Goal: Task Accomplishment & Management: Complete application form

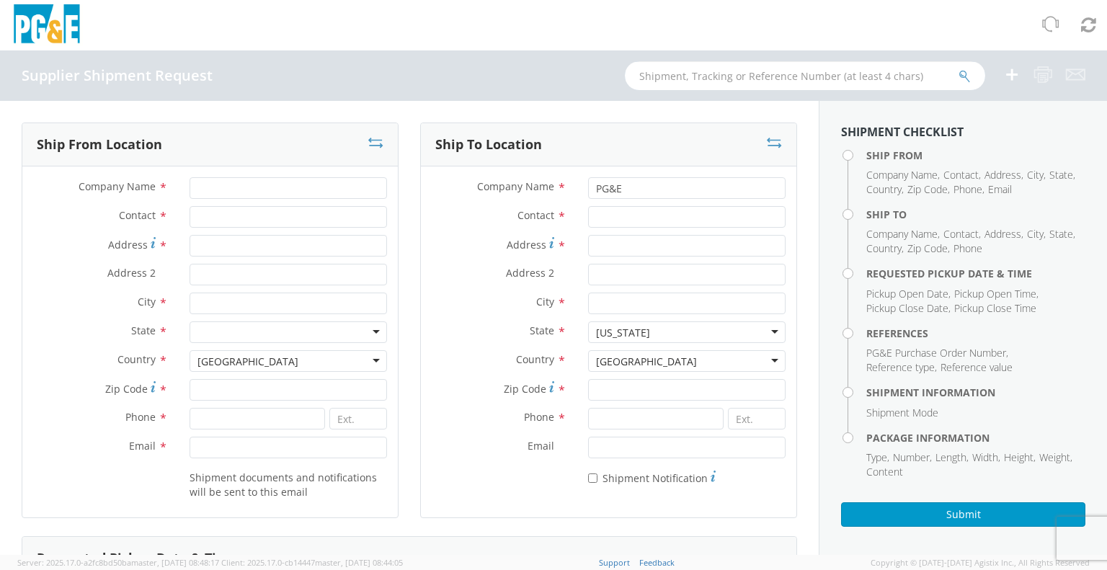
click at [813, 77] on input "text" at bounding box center [805, 75] width 360 height 29
type input "55349606"
click at [966, 76] on icon "submit" at bounding box center [964, 76] width 12 height 13
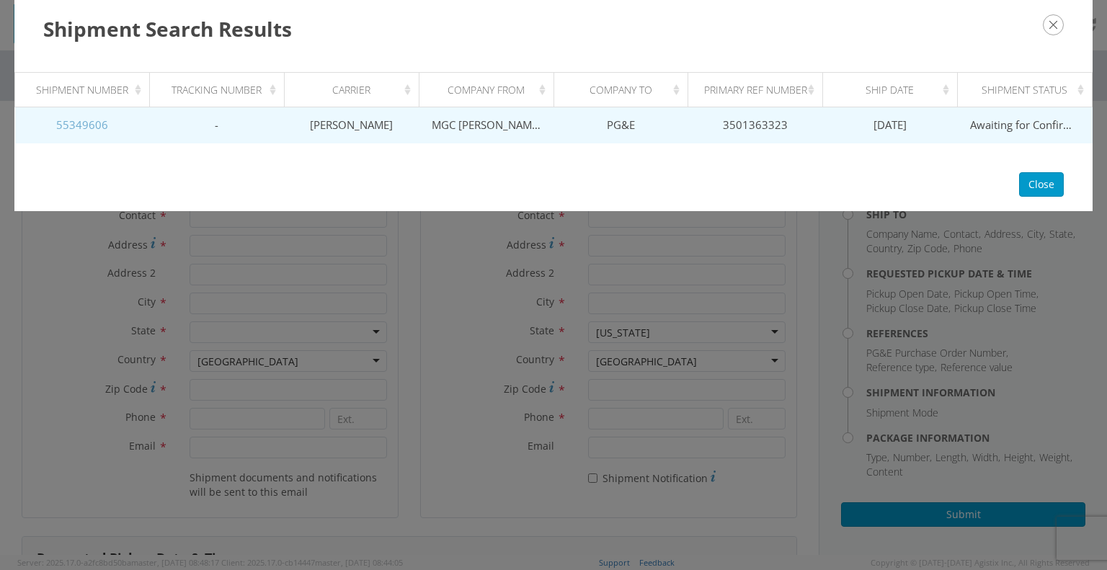
click at [85, 128] on link "55349606" at bounding box center [82, 124] width 52 height 14
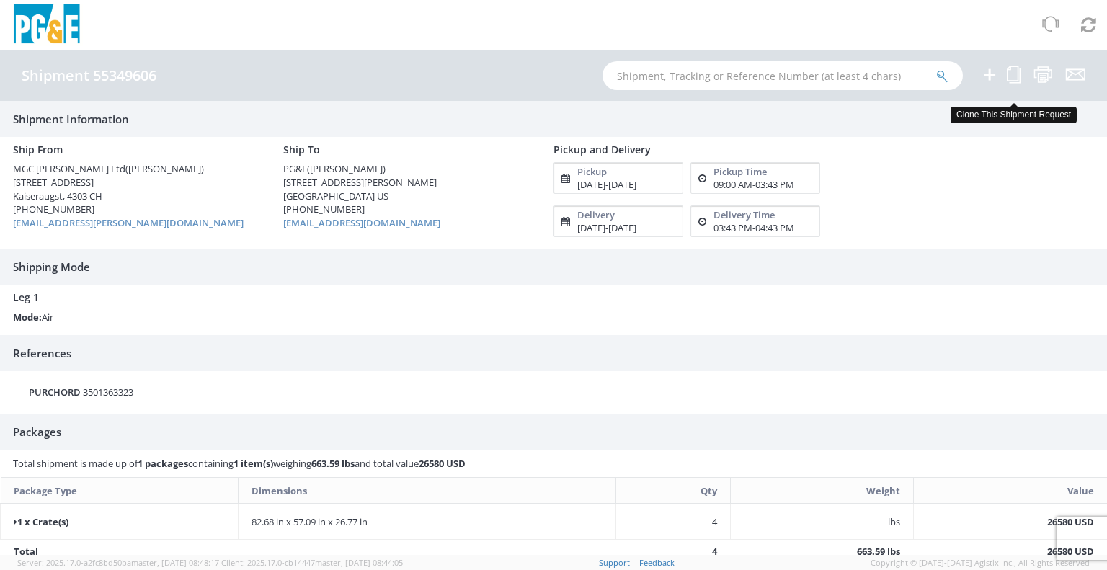
click at [1013, 77] on icon at bounding box center [1014, 75] width 14 height 18
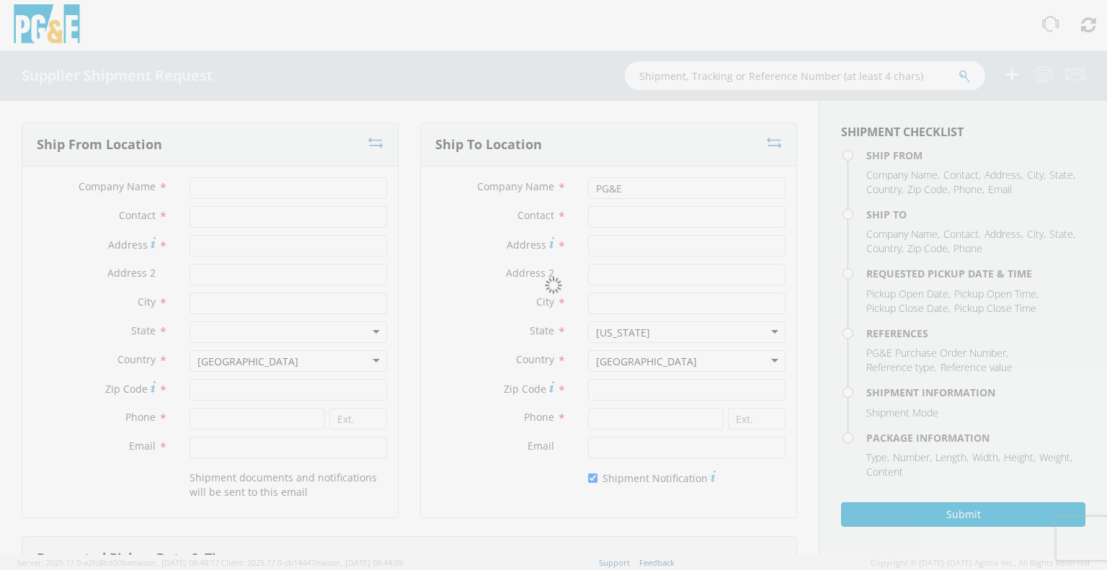
type input "MGC [PERSON_NAME] Ltd"
type input "[PERSON_NAME]"
type input "[STREET_ADDRESS]"
type input "Kaiseraugst"
type input "4303"
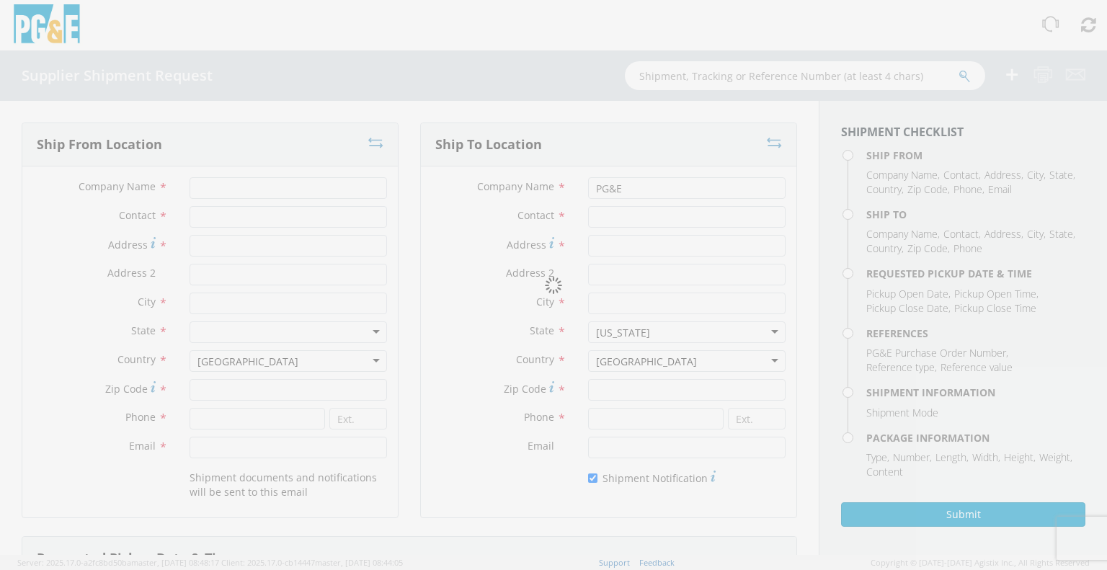
type input "[PHONE_NUMBER]"
type input "[EMAIL_ADDRESS][PERSON_NAME][DOMAIN_NAME]"
type input "[PERSON_NAME]"
type input "[STREET_ADDRESS][PERSON_NAME]"
type input "Stockton"
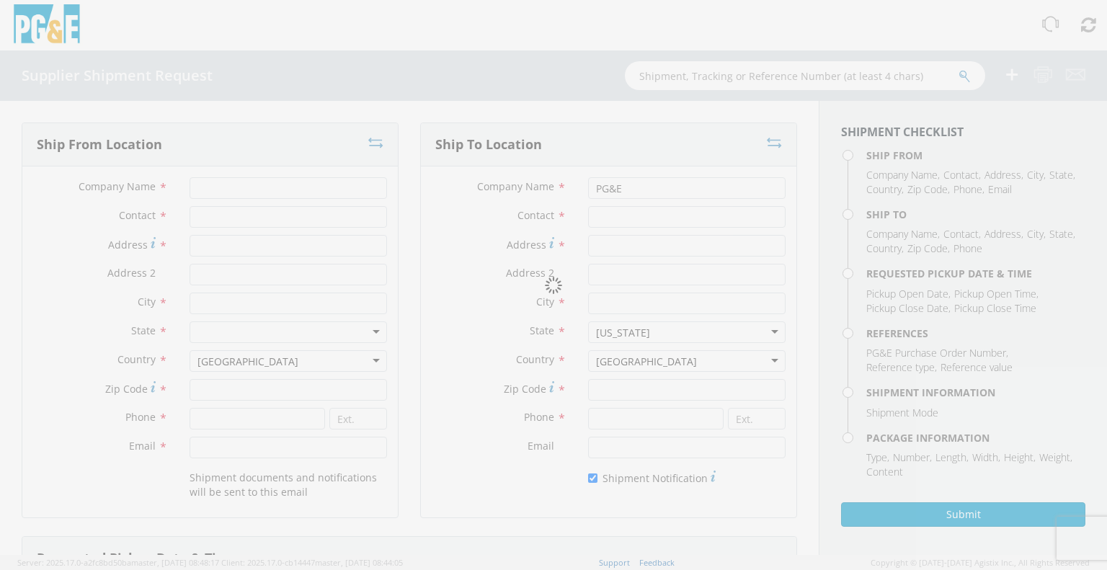
type input "95204"
type input "[PHONE_NUMBER]"
type input "[EMAIL_ADDRESS][DOMAIN_NAME]"
checkbox input "true"
type input "[DATE]"
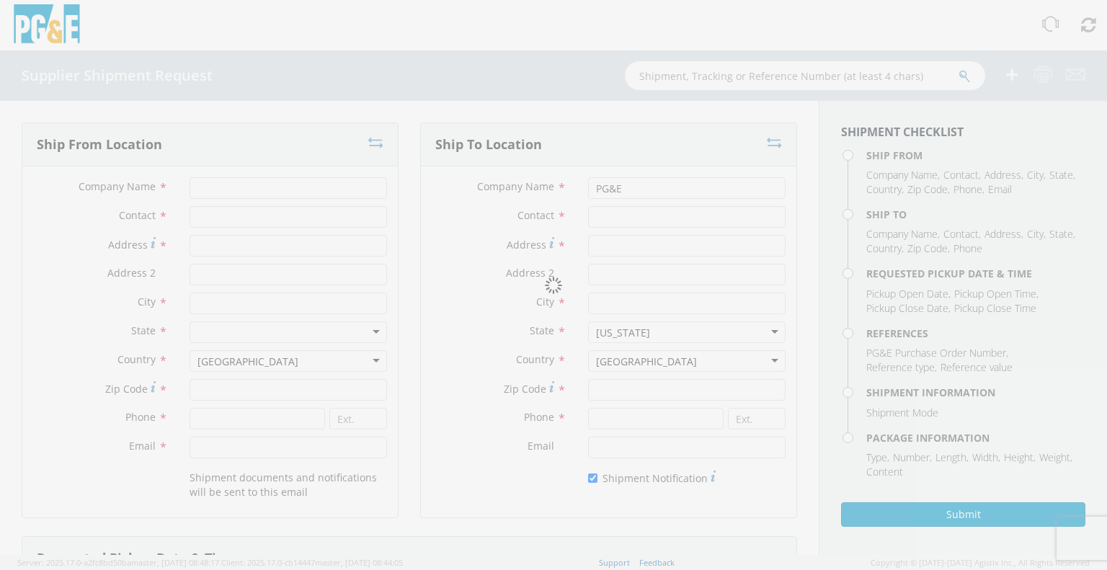
type input "9:00 AM"
type input "[DATE]"
type input "3:43 PM"
type input "3501363323"
type textarea "International air freight and dedicated box truck US ground shipping"
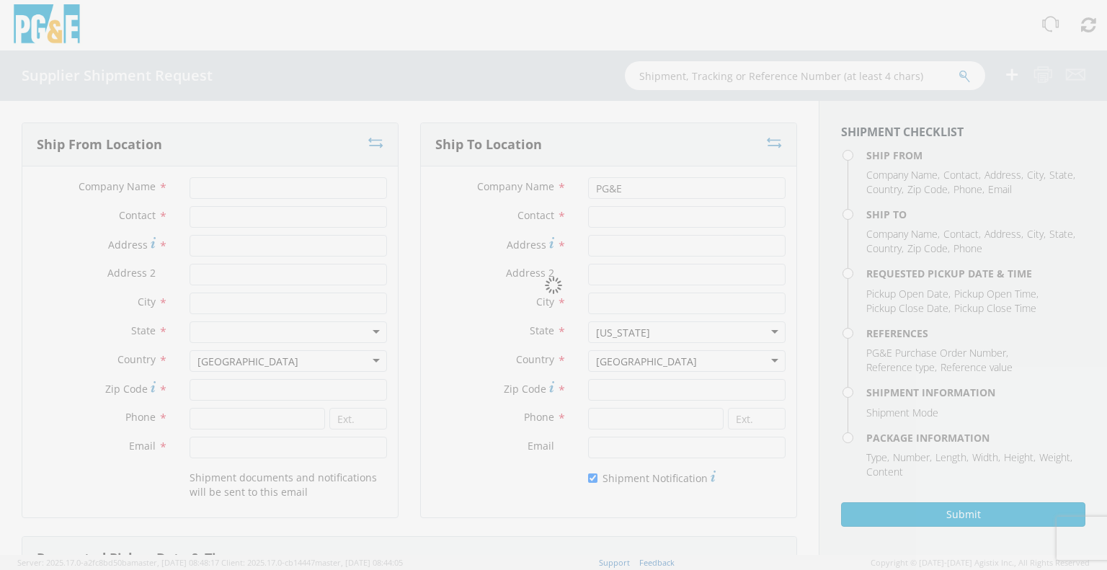
type input "1"
type input "210"
type input "145"
type input "68"
type input "136.53"
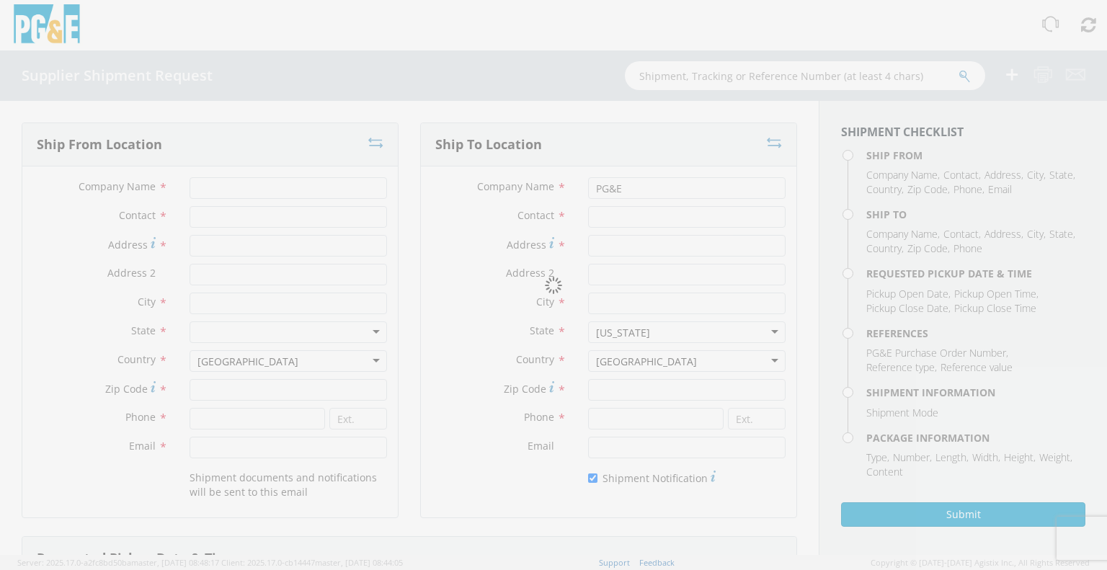
select select "KGS"
type textarea "Shipment #55349606 has been booked; once the carrier confirms the shipment you …"
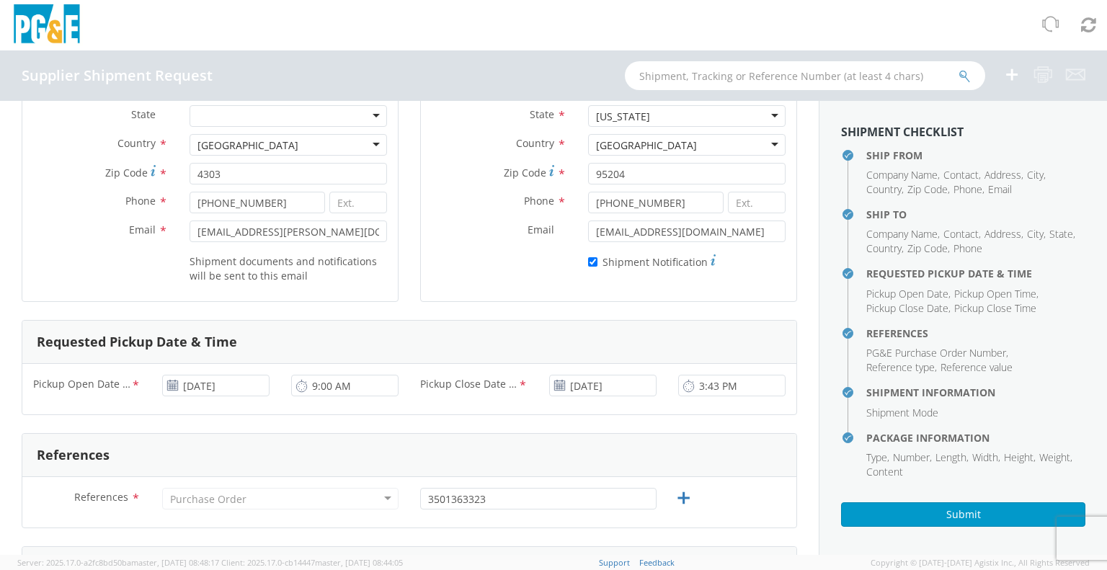
scroll to position [360, 0]
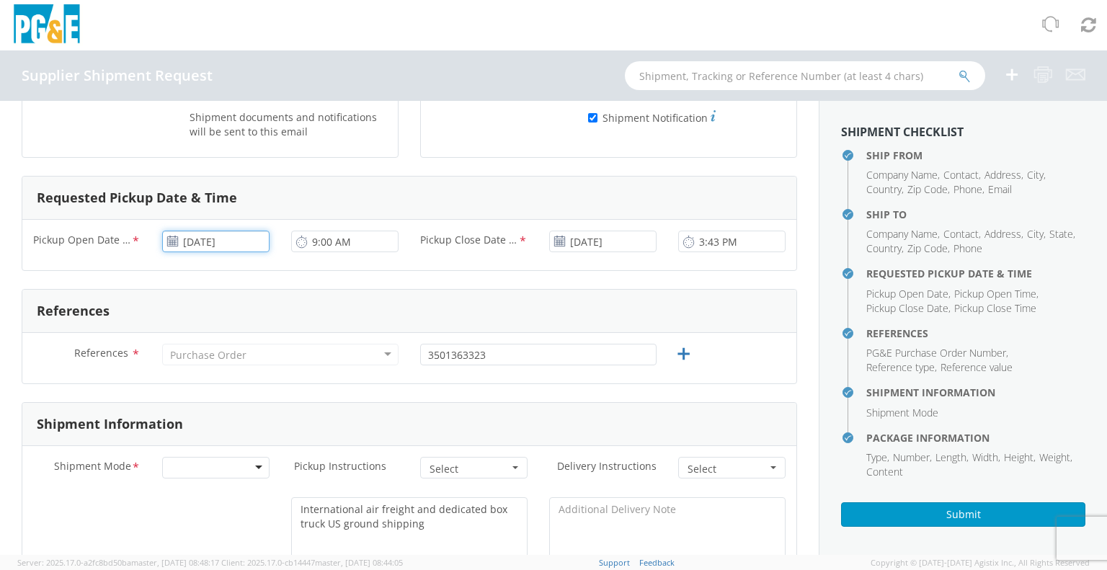
click at [210, 239] on input "[DATE]" at bounding box center [215, 242] width 107 height 22
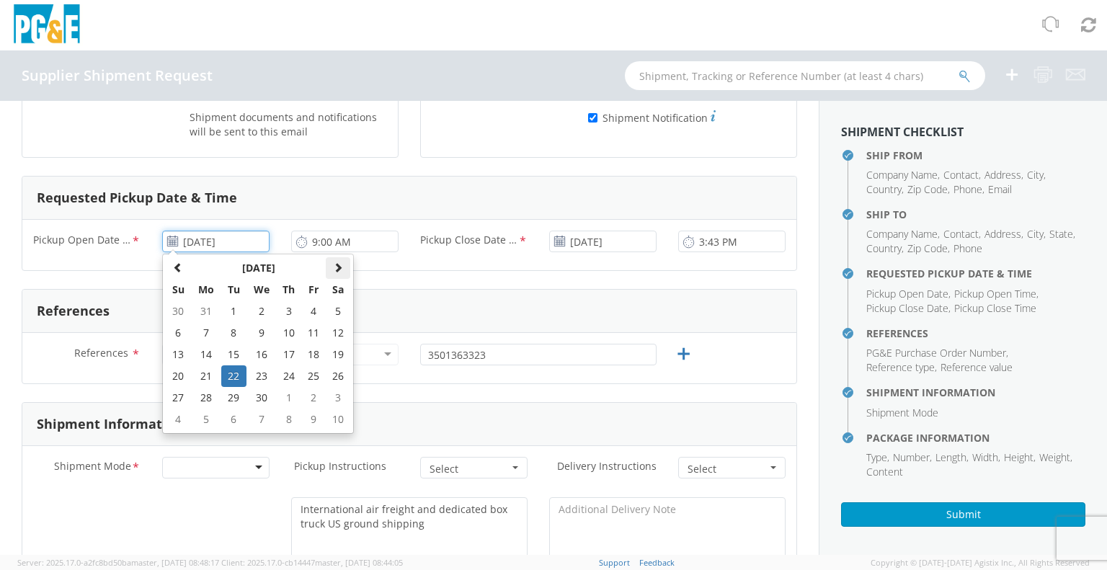
click at [337, 267] on span at bounding box center [338, 267] width 10 height 10
click at [216, 375] on td "18" at bounding box center [206, 376] width 30 height 22
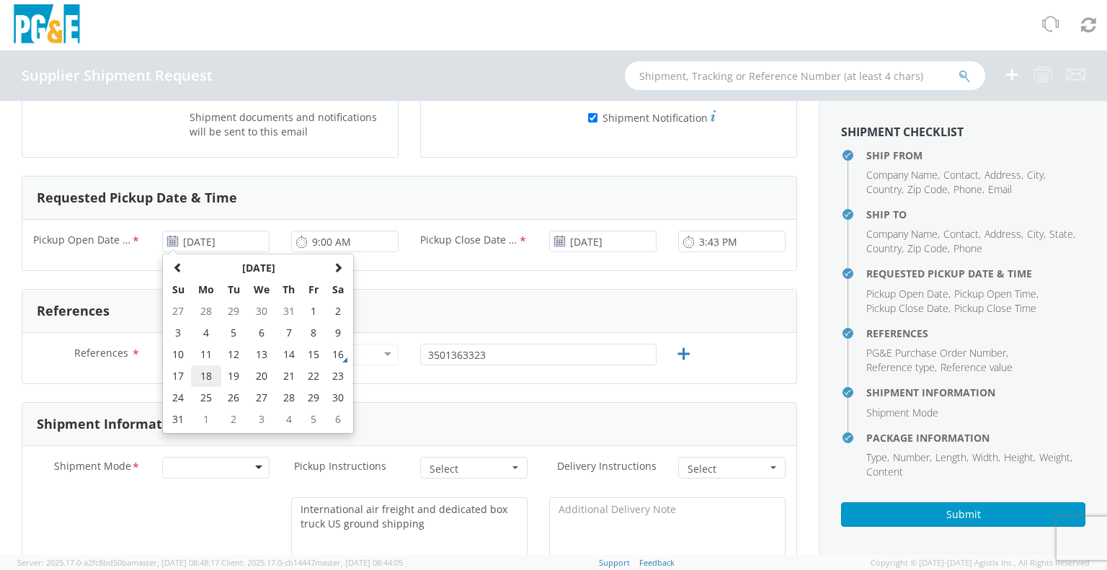
type input "[DATE]"
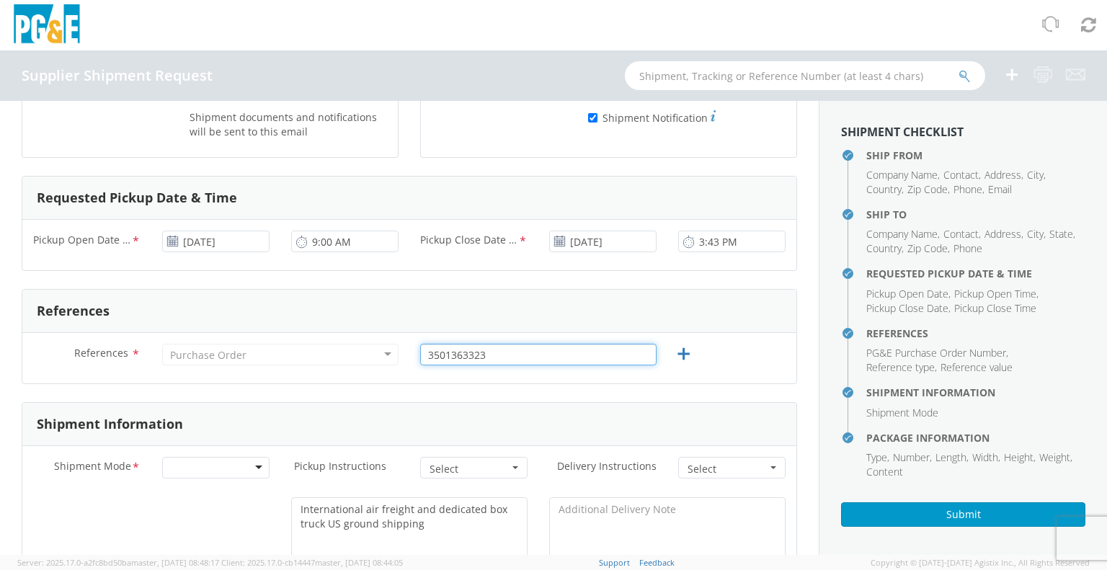
click at [499, 357] on input "3501363323" at bounding box center [538, 355] width 236 height 22
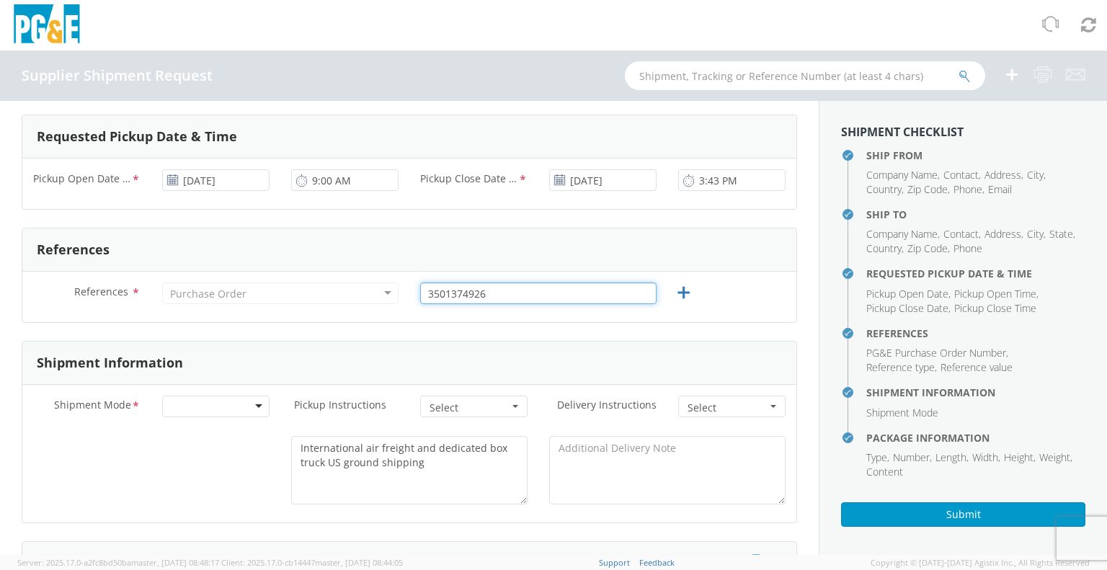
scroll to position [504, 0]
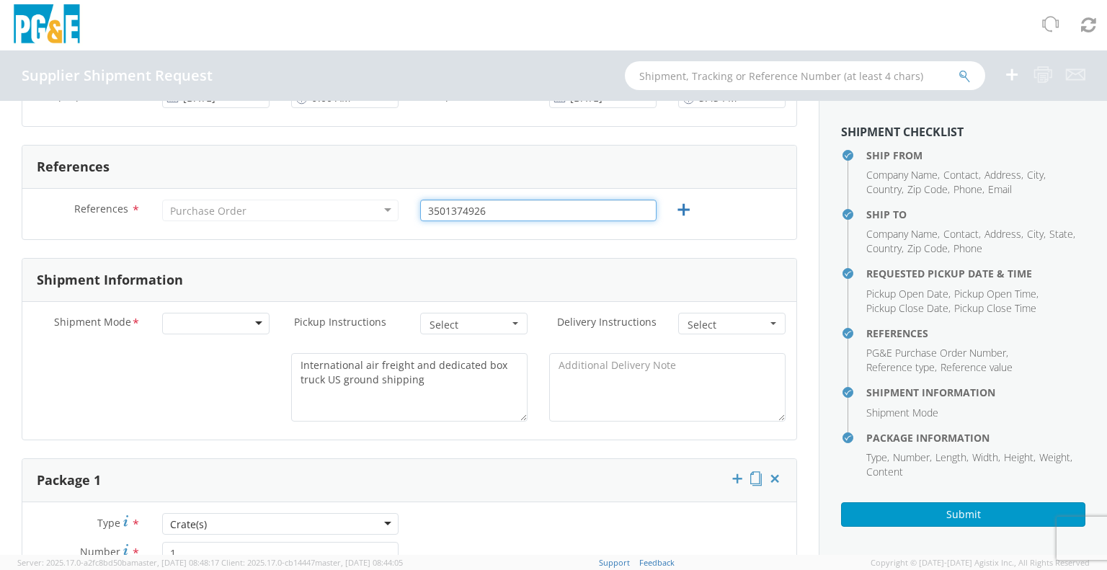
type input "3501374926"
click at [254, 324] on div at bounding box center [215, 324] width 107 height 22
click at [458, 321] on span "Select" at bounding box center [469, 325] width 79 height 14
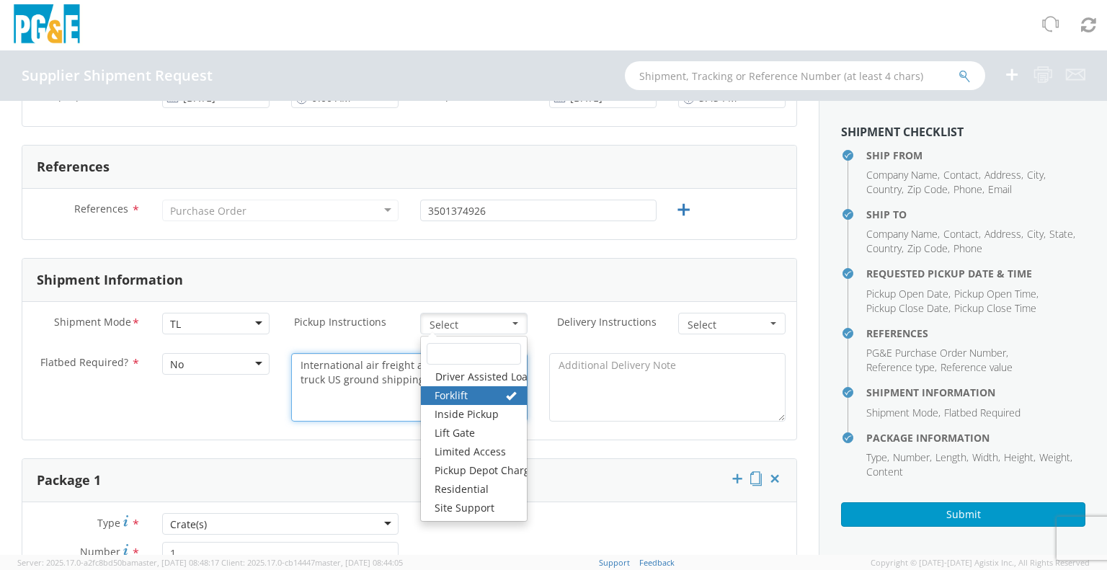
click at [329, 415] on textarea "International air freight and dedicated box truck US ground shipping" at bounding box center [409, 387] width 236 height 68
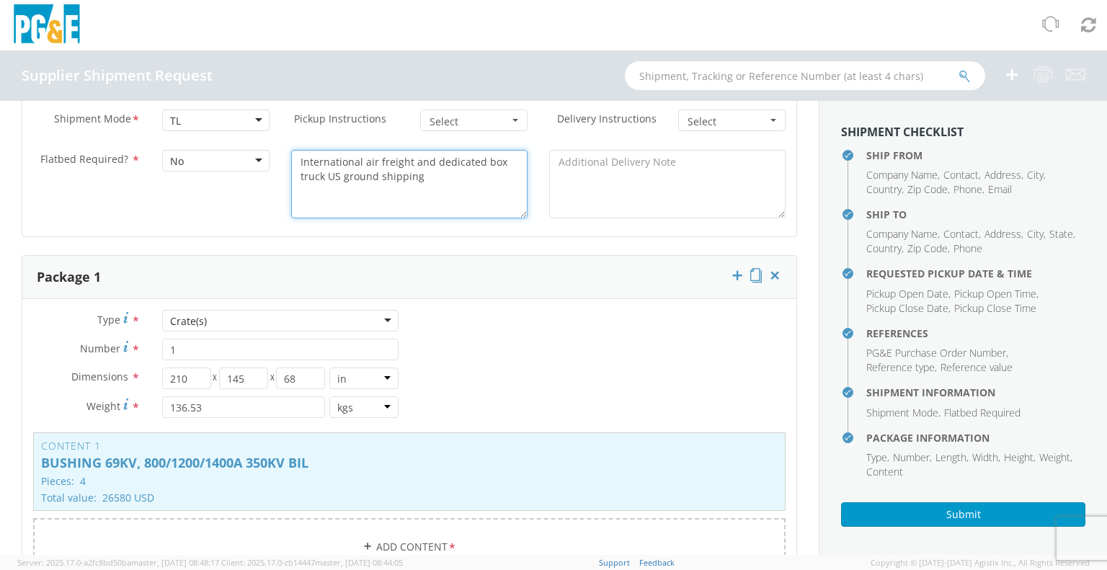
scroll to position [721, 0]
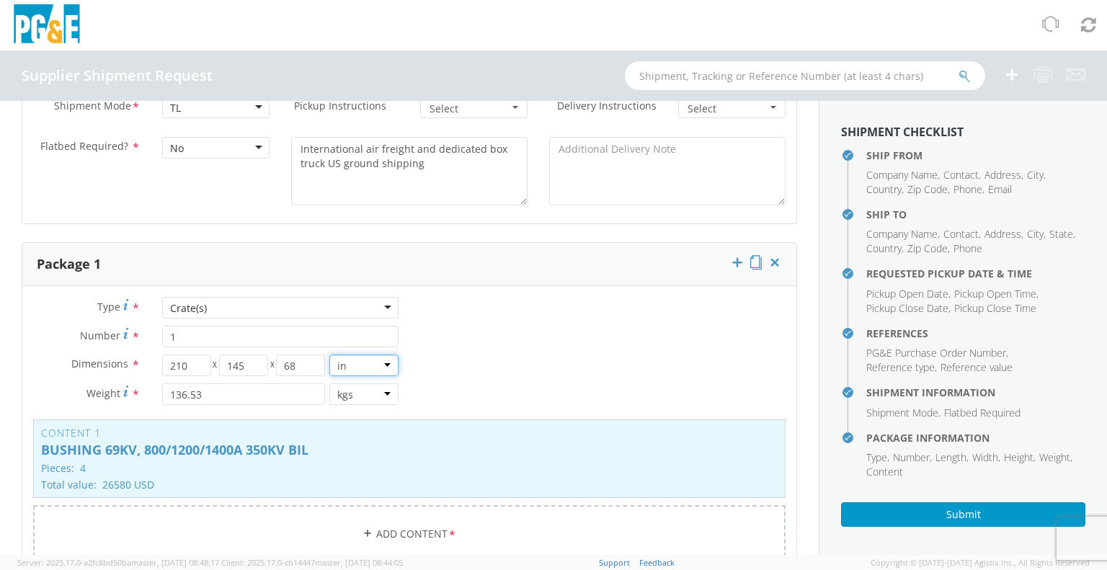
click at [385, 368] on select "in cm ft" at bounding box center [363, 366] width 69 height 22
select select "CM"
click at [329, 355] on select "in cm ft" at bounding box center [363, 366] width 69 height 22
type input "533.4"
type input "368.3"
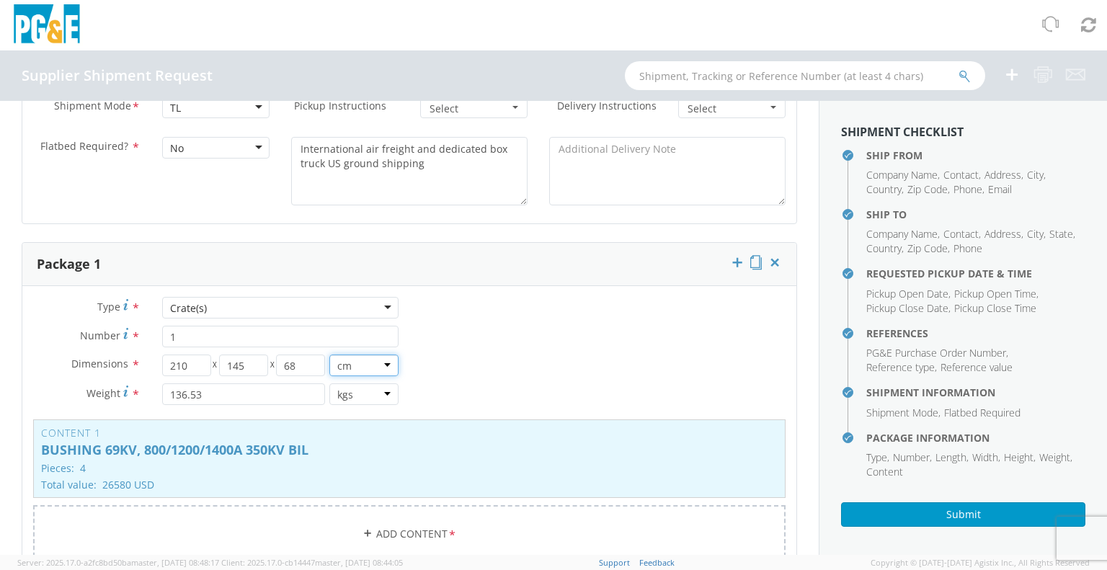
type input "172.72"
click at [207, 363] on input "533.4" at bounding box center [186, 366] width 49 height 22
type input "5"
type input "210"
click at [248, 365] on input "368.3" at bounding box center [243, 366] width 49 height 22
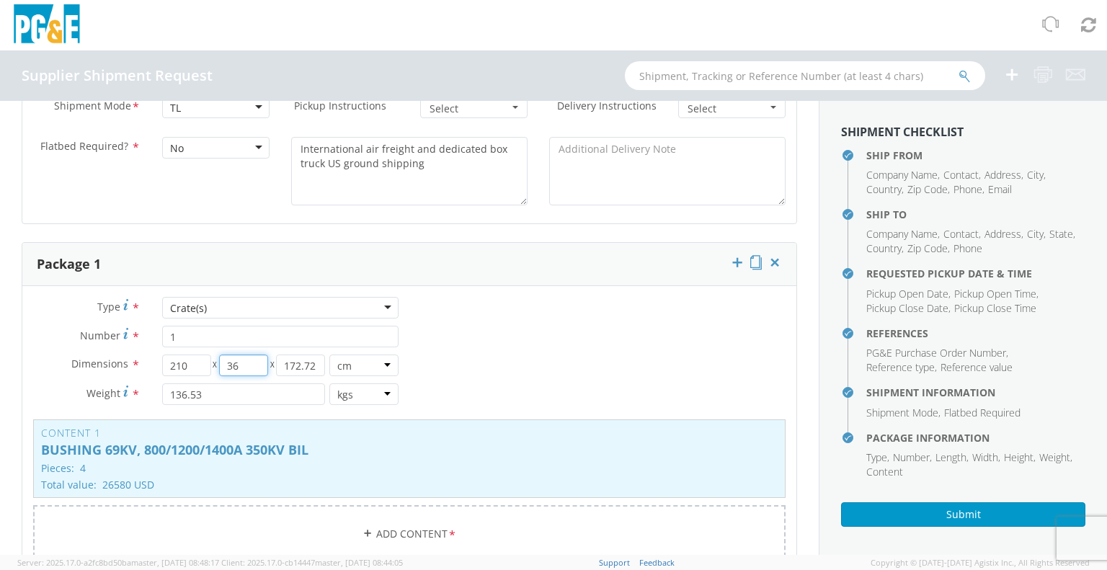
type input "3"
type input "145"
click at [313, 363] on input "172.72" at bounding box center [300, 366] width 49 height 22
type input "1"
type input "68"
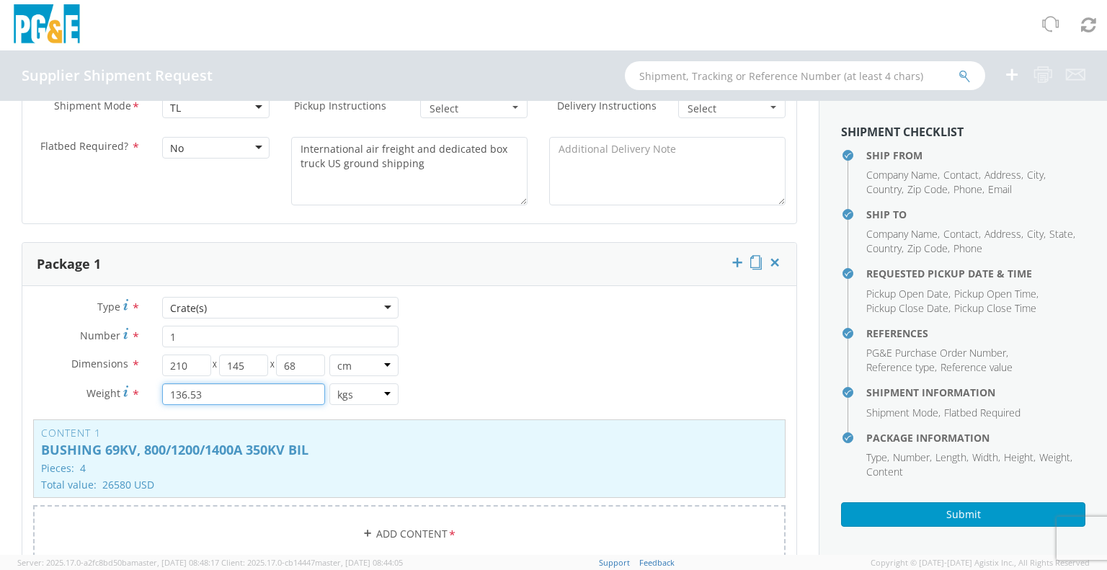
click at [204, 393] on input "136.53" at bounding box center [243, 394] width 163 height 22
type input "1"
click at [215, 390] on input "number" at bounding box center [243, 394] width 163 height 22
type input "249"
click at [112, 459] on div "Content 1 BUSHING 69KV, 800/1200/1400A 350KV BIL Pieces: 4 Total value: 26580 U…" at bounding box center [409, 458] width 752 height 79
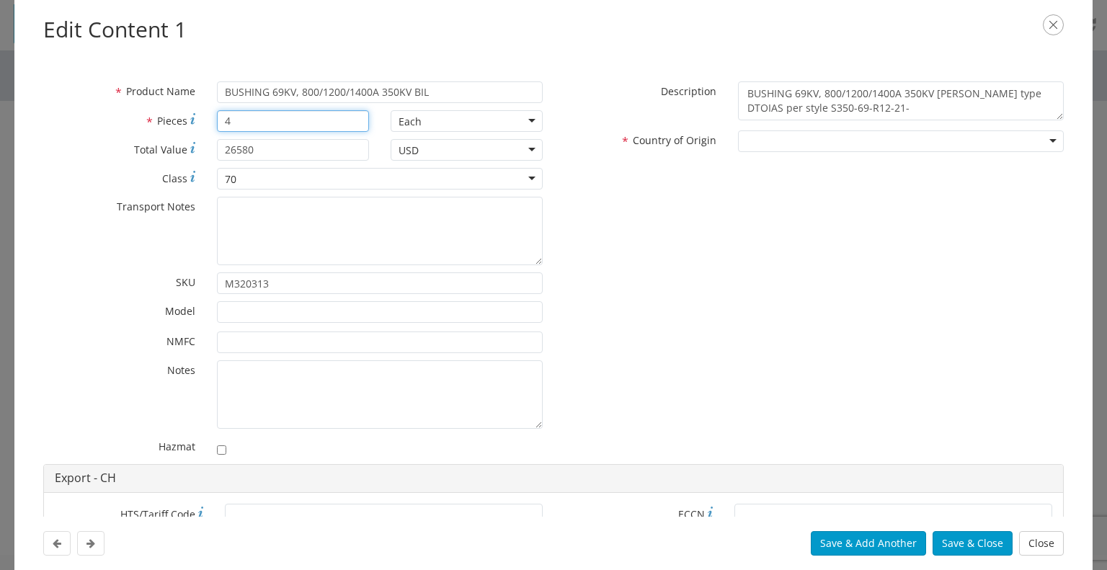
click at [233, 121] on input "4" at bounding box center [293, 121] width 152 height 22
type input "8"
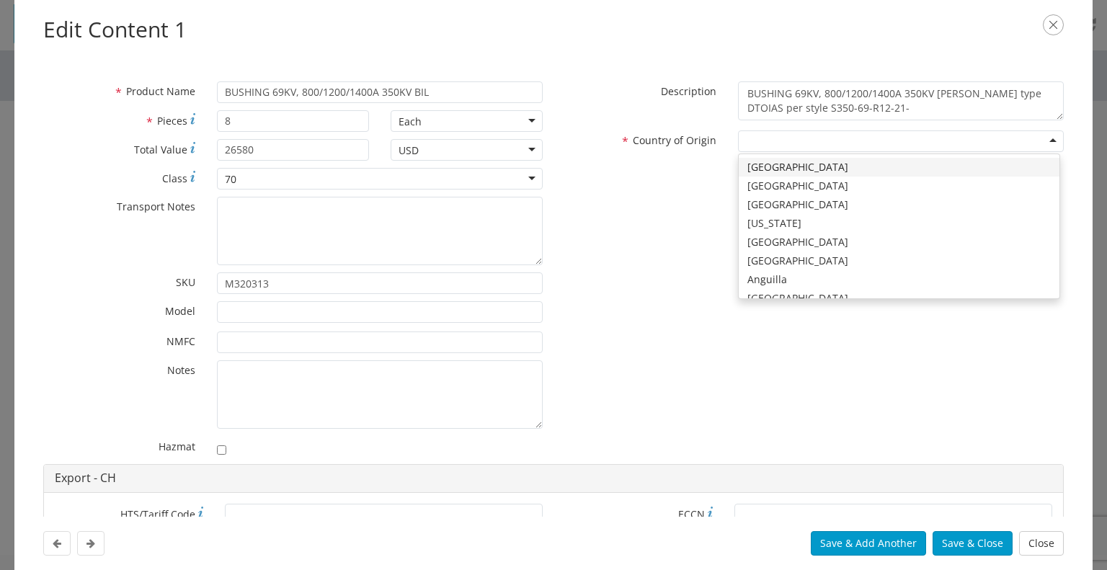
click at [749, 145] on div at bounding box center [901, 141] width 326 height 22
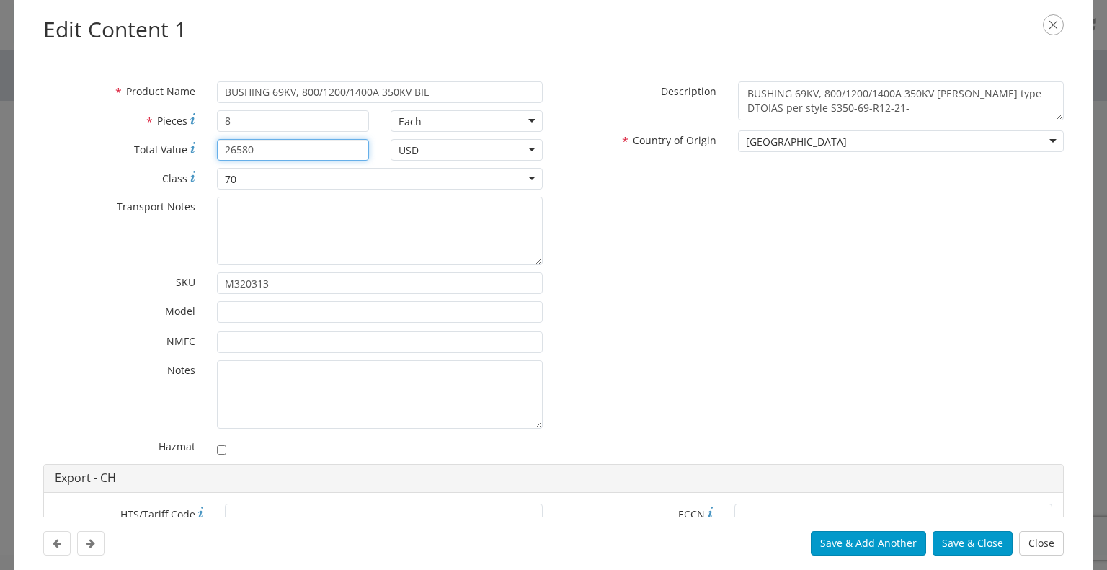
click at [259, 143] on input "26580" at bounding box center [293, 150] width 152 height 22
type input "2"
type input "53160"
click at [950, 545] on button "Save & Close" at bounding box center [973, 543] width 80 height 25
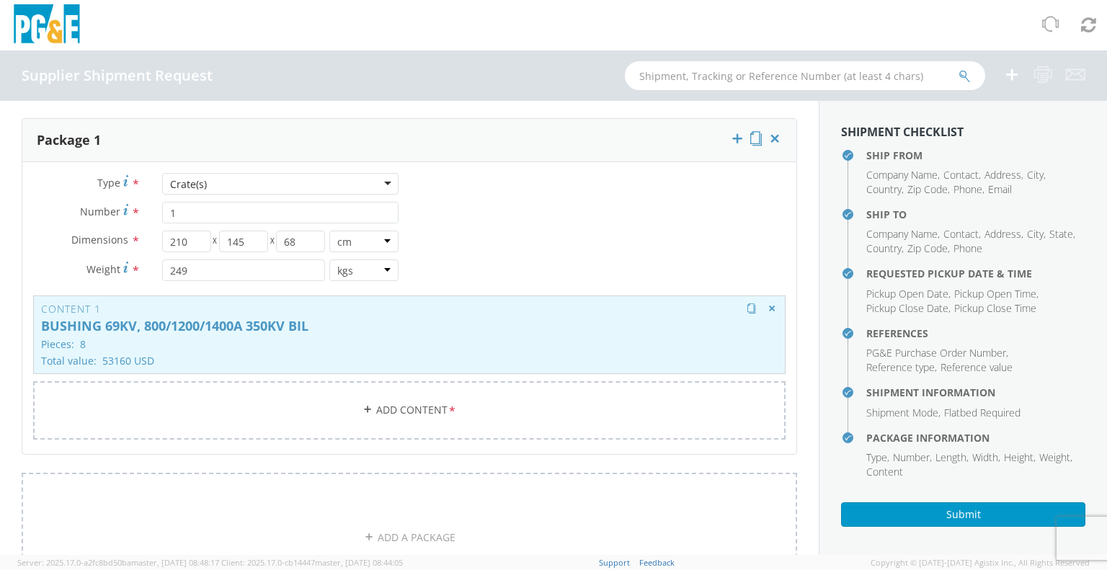
scroll to position [865, 0]
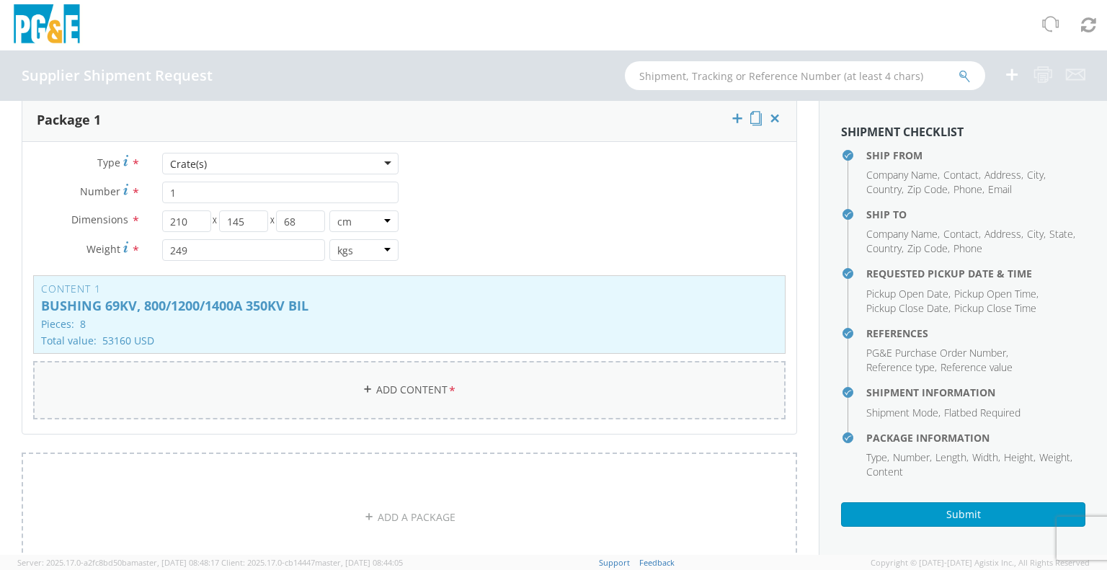
click at [372, 391] on link "Add Content *" at bounding box center [409, 390] width 752 height 58
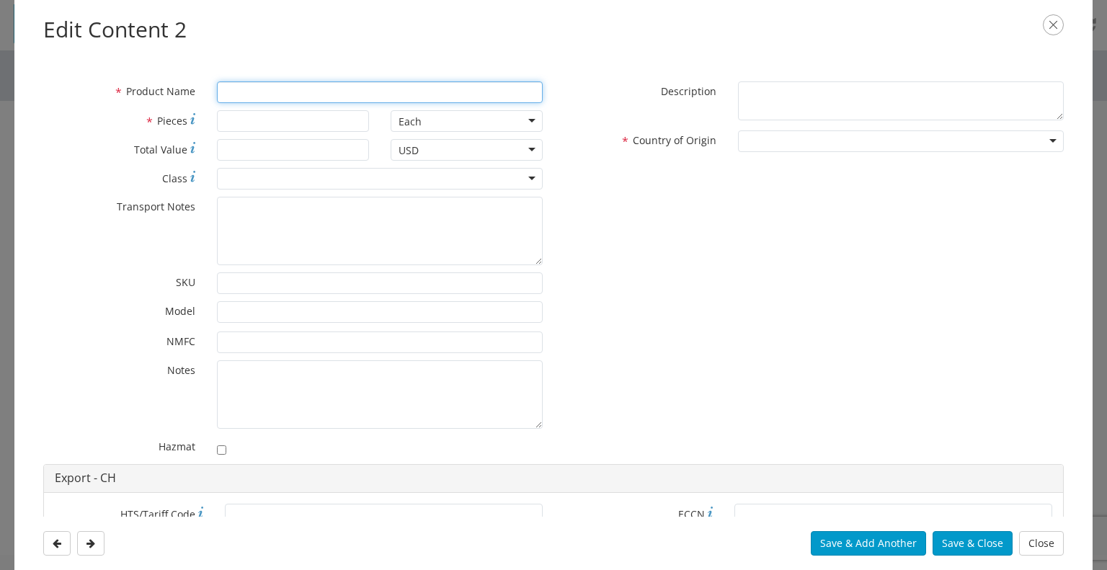
click at [239, 94] on input "* Product Name" at bounding box center [380, 92] width 326 height 22
paste input "S350-69-R12-21-T1-BT1"
type input "[PERSON_NAME] [PERSON_NAME] S350-69-R12-21-T1-BT1 69kv RIS bushings"
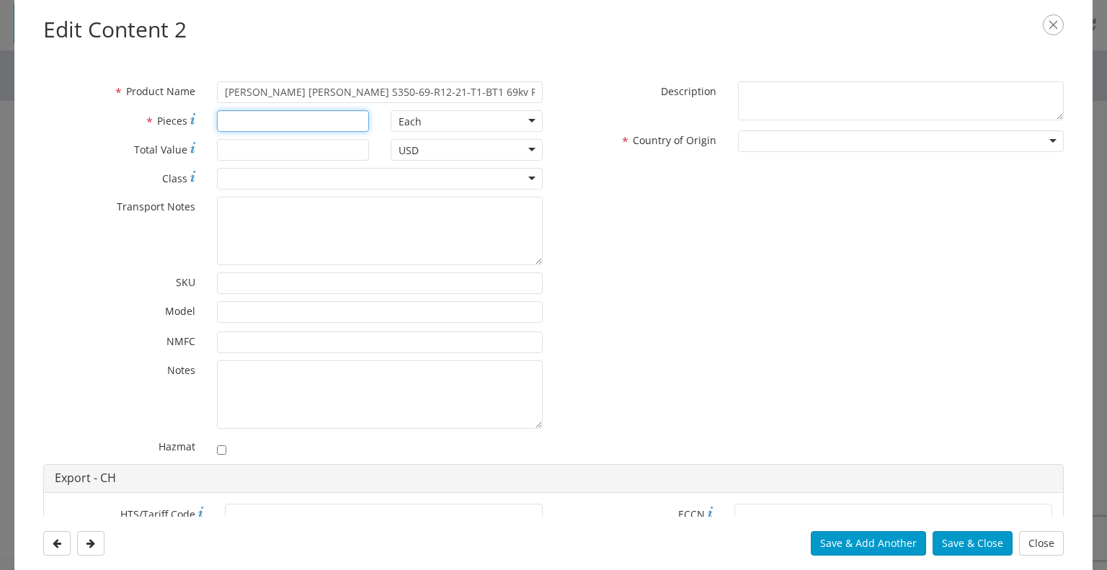
click at [239, 120] on input "* Pieces" at bounding box center [293, 121] width 152 height 22
type input "3"
click at [246, 149] on input "* Total Value" at bounding box center [293, 150] width 152 height 22
type input "19935"
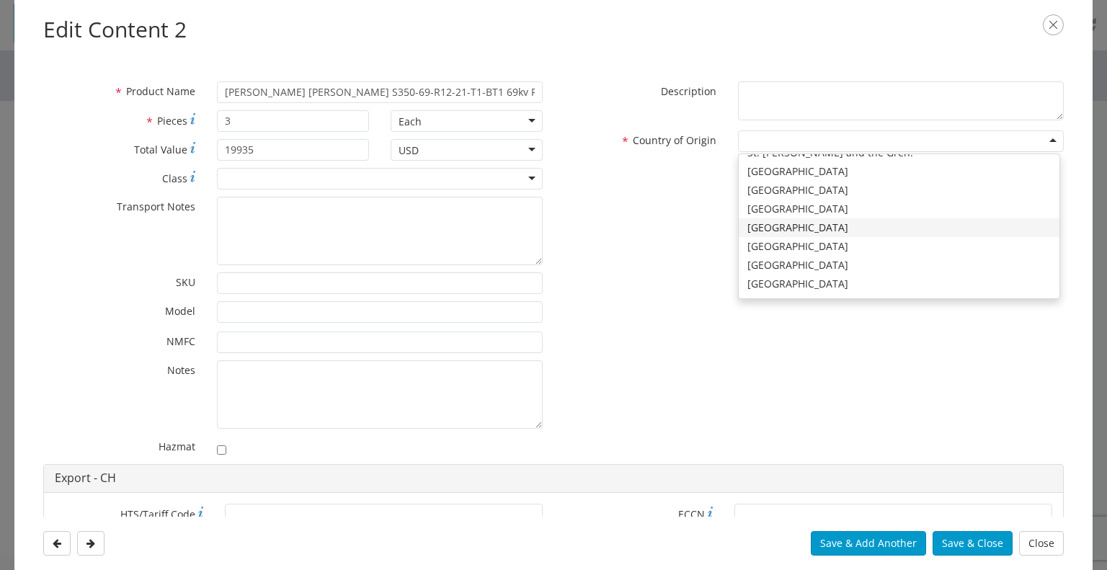
click at [746, 143] on div at bounding box center [901, 141] width 326 height 22
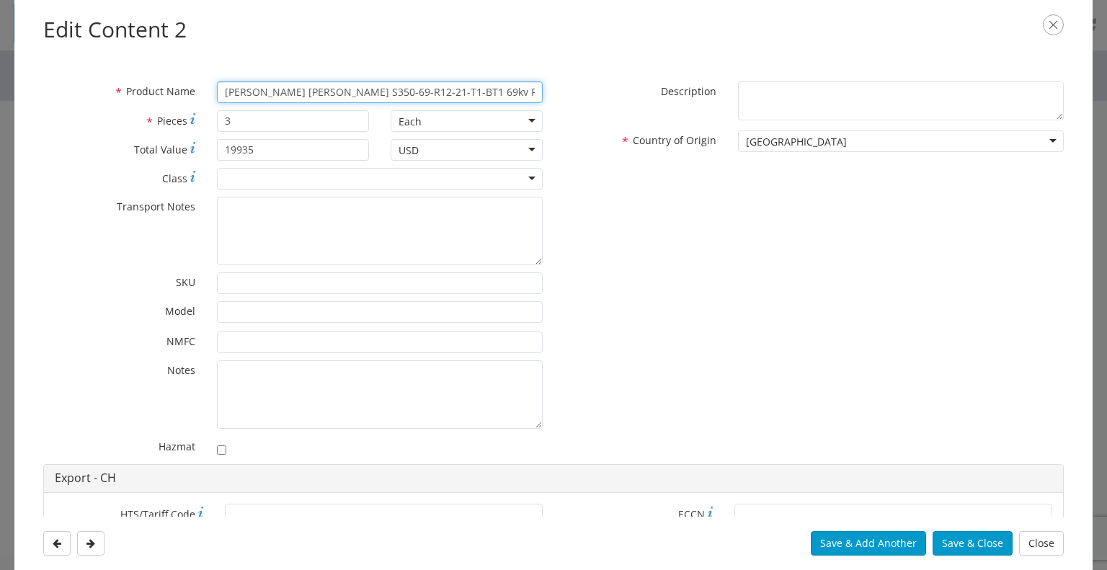
drag, startPoint x: 223, startPoint y: 92, endPoint x: 493, endPoint y: 89, distance: 270.3
click at [493, 89] on input "[PERSON_NAME] [PERSON_NAME] S350-69-R12-21-T1-BT1 69kv RIS bushings" at bounding box center [380, 92] width 326 height 22
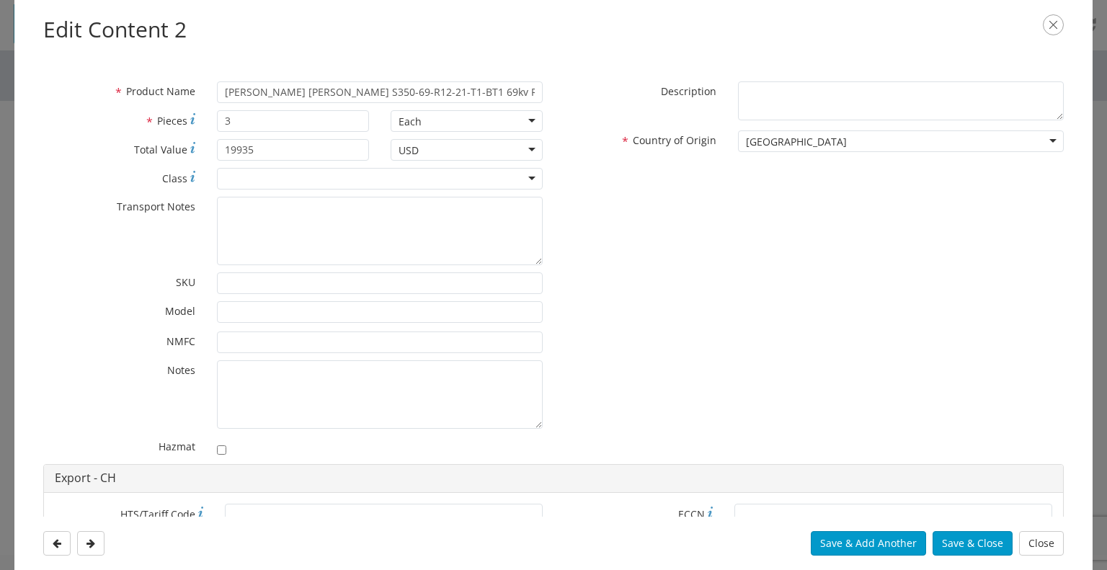
click at [813, 80] on div "* Product Name [PERSON_NAME] [PERSON_NAME] S350-69-R12-21-T1-BT1 69kv RIS bushi…" at bounding box center [553, 292] width 1078 height 450
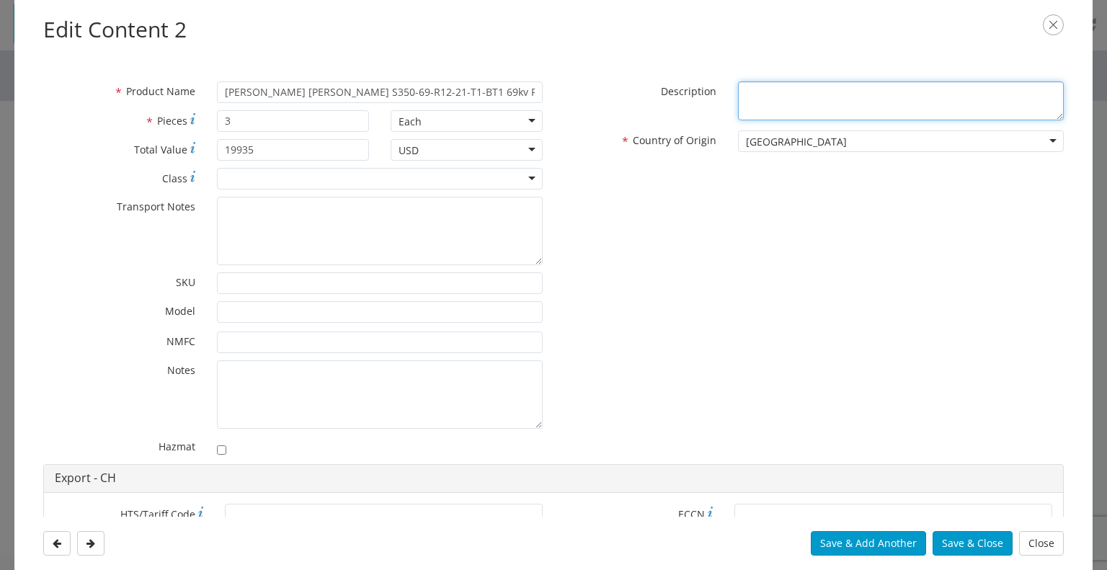
click at [800, 89] on textarea "* Description" at bounding box center [901, 101] width 326 height 40
paste textarea "[PERSON_NAME] [PERSON_NAME] S350-69-R12-21-T1-BT1 69kv RIS bushings"
type textarea "[PERSON_NAME] [PERSON_NAME] S350-69-R12-21-T1-BT1 69kv RIS bushings"
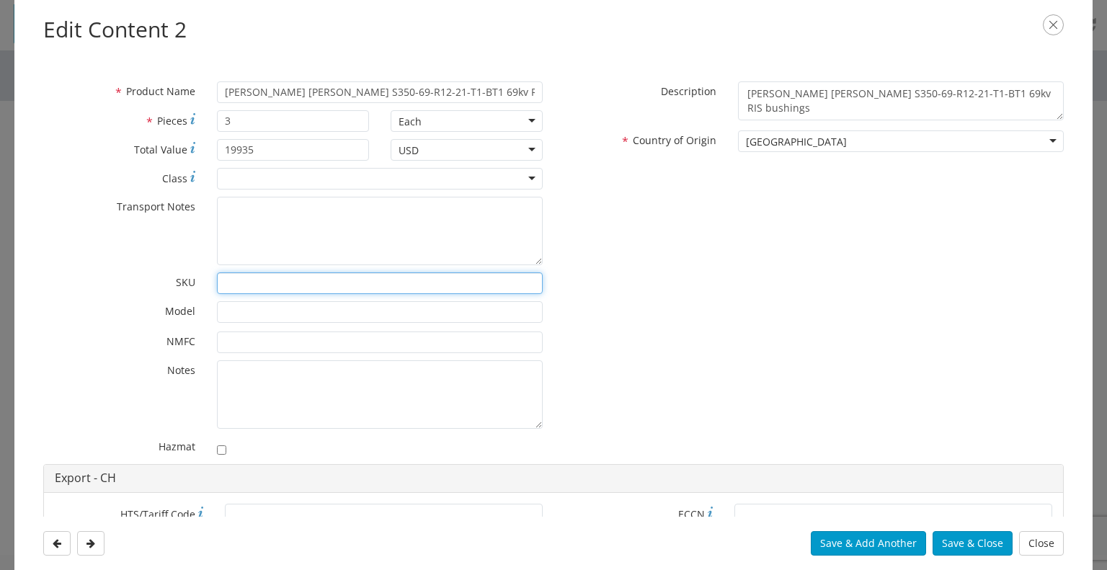
click at [244, 285] on input "* SKU" at bounding box center [380, 283] width 326 height 22
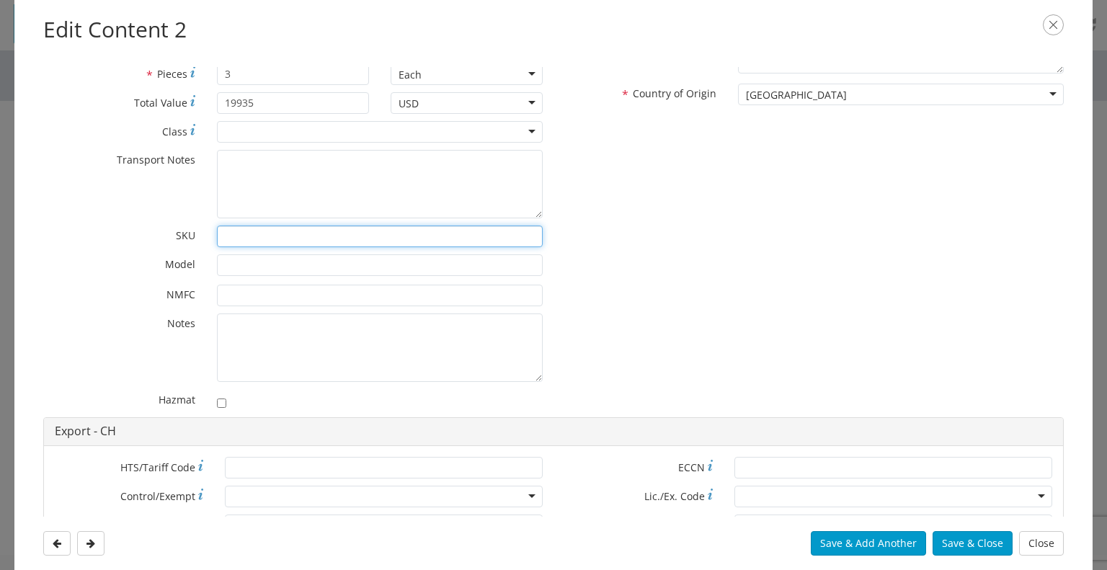
scroll to position [72, 0]
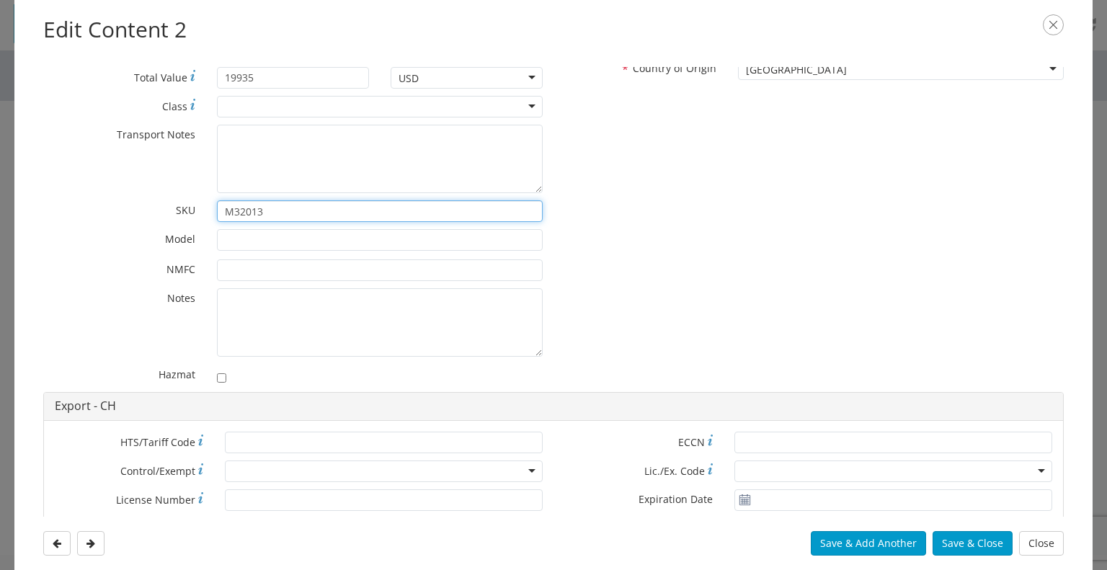
type input "M32013"
click at [290, 99] on div at bounding box center [380, 107] width 326 height 22
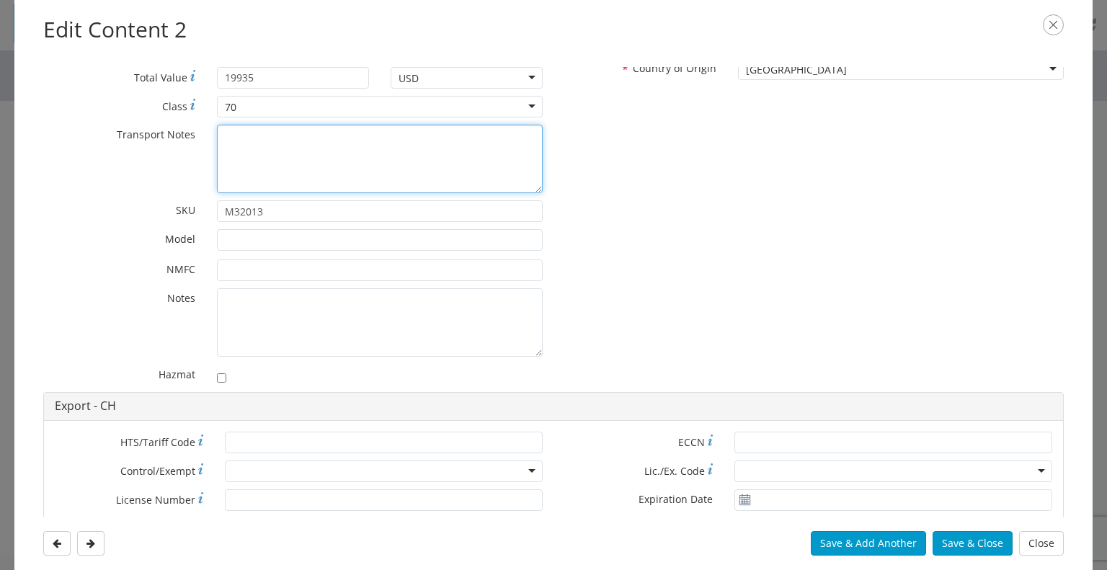
click at [272, 138] on textarea "* Transport Notes" at bounding box center [380, 159] width 326 height 68
type textarea "D"
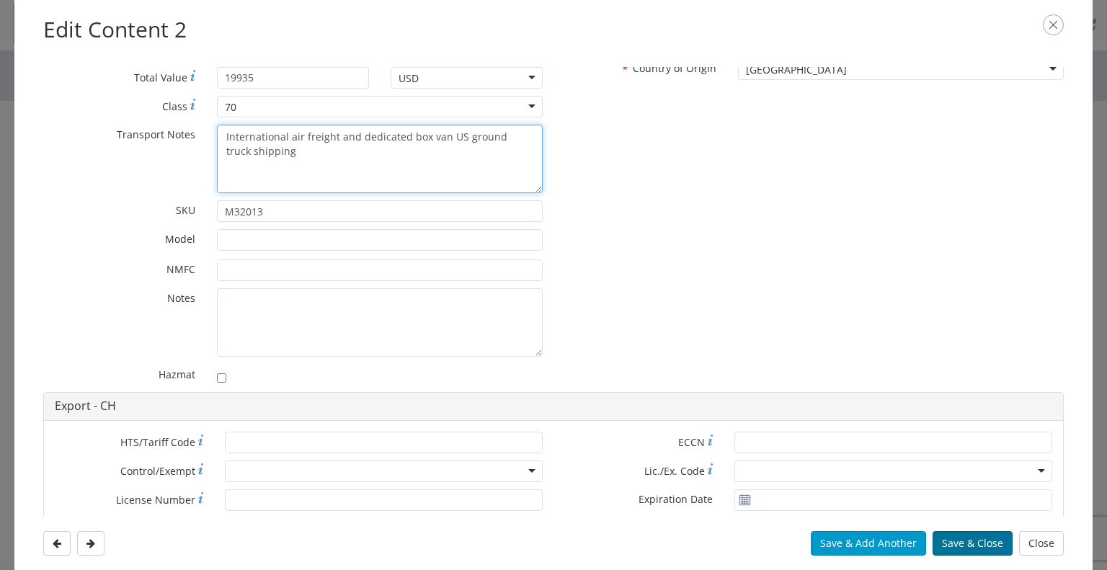
type textarea "International air freight and dedicated box van US ground truck shipping"
click at [974, 549] on button "Save & Close" at bounding box center [973, 543] width 80 height 25
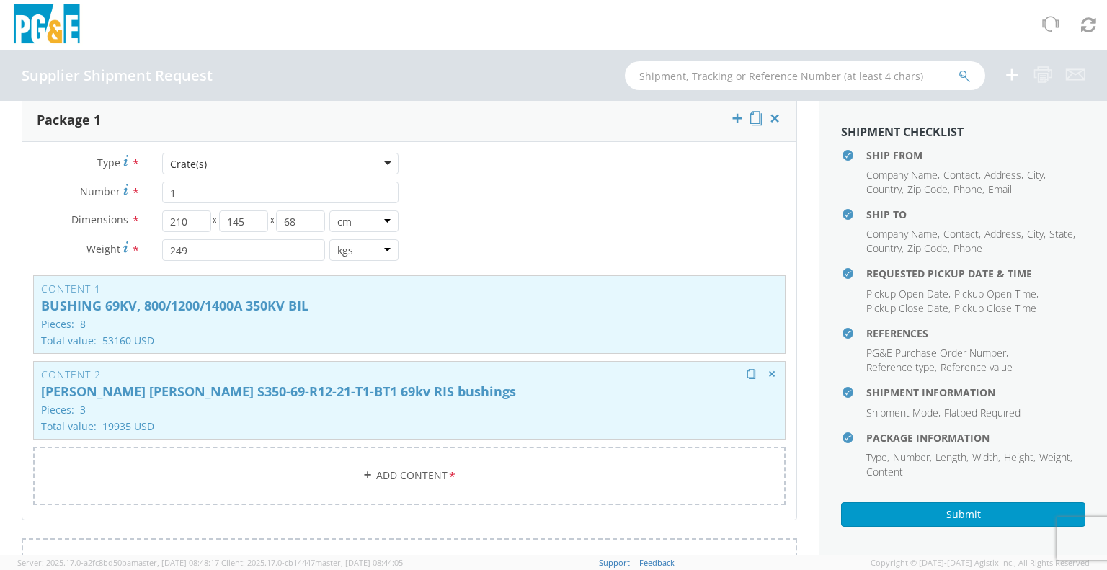
click at [250, 385] on p "[PERSON_NAME] [PERSON_NAME] S350-69-R12-21-T1-BT1 69kv RIS bushings" at bounding box center [409, 392] width 736 height 14
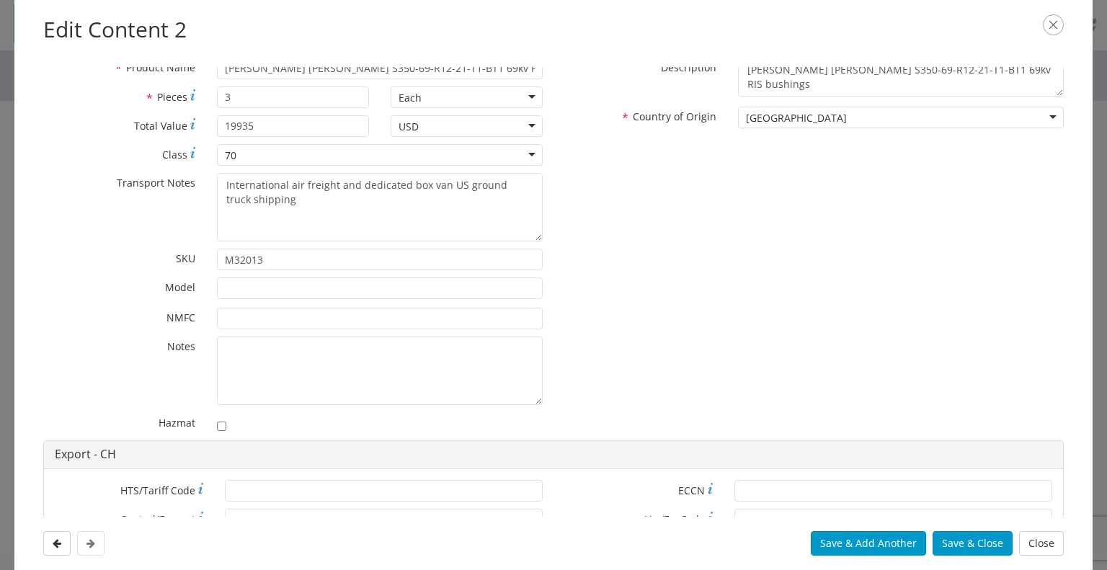
scroll to position [0, 0]
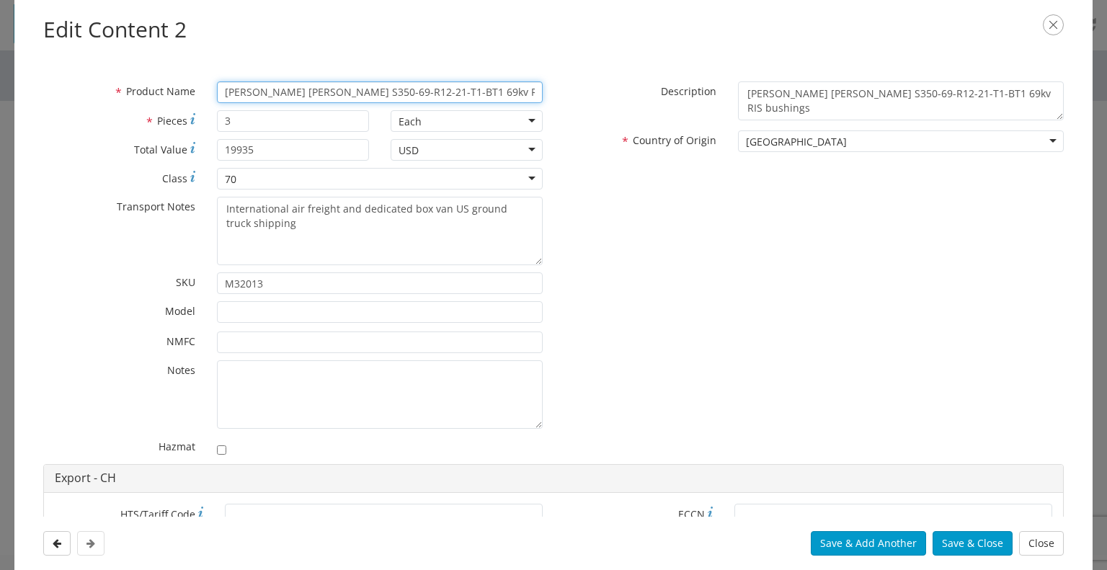
drag, startPoint x: 224, startPoint y: 94, endPoint x: 491, endPoint y: 92, distance: 266.6
click at [491, 92] on input "[PERSON_NAME] [PERSON_NAME] S350-69-R12-21-T1-BT1 69kv RIS bushings" at bounding box center [380, 92] width 326 height 22
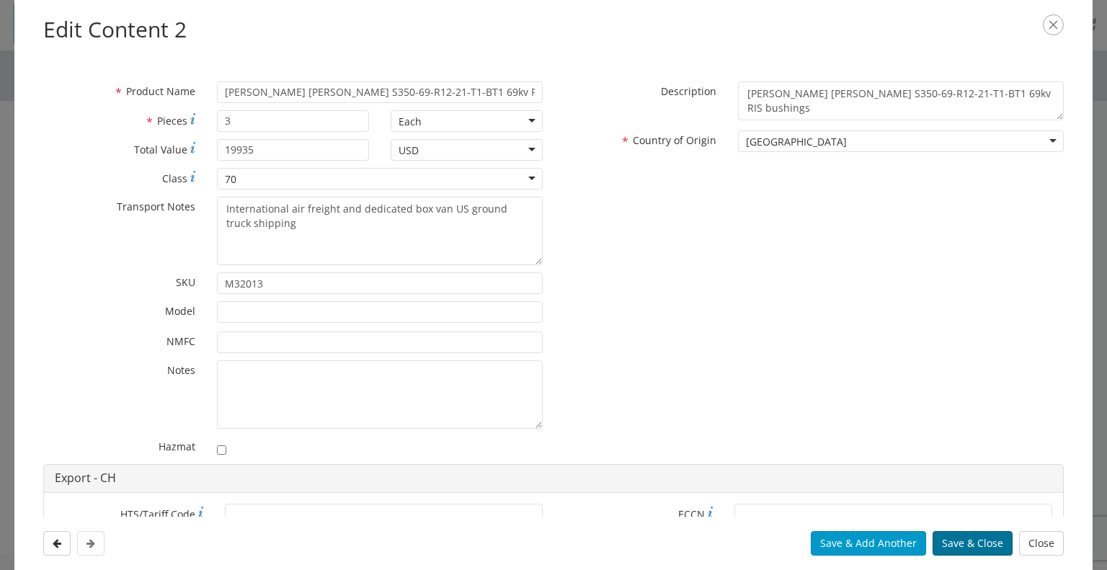
click at [978, 547] on button "Save & Close" at bounding box center [973, 543] width 80 height 25
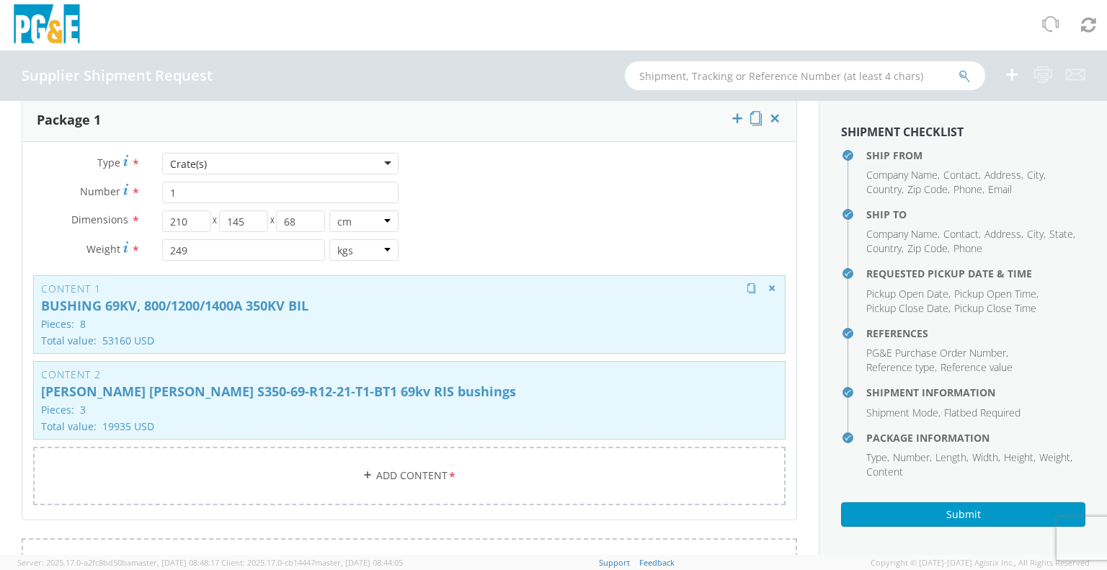
click at [265, 306] on p "BUSHING 69KV, 800/1200/1400A 350KV BIL" at bounding box center [409, 306] width 736 height 14
type input "BUSHING 69KV, 800/1200/1400A 350KV BIL"
type input "8"
type input "53160"
type input "M320313"
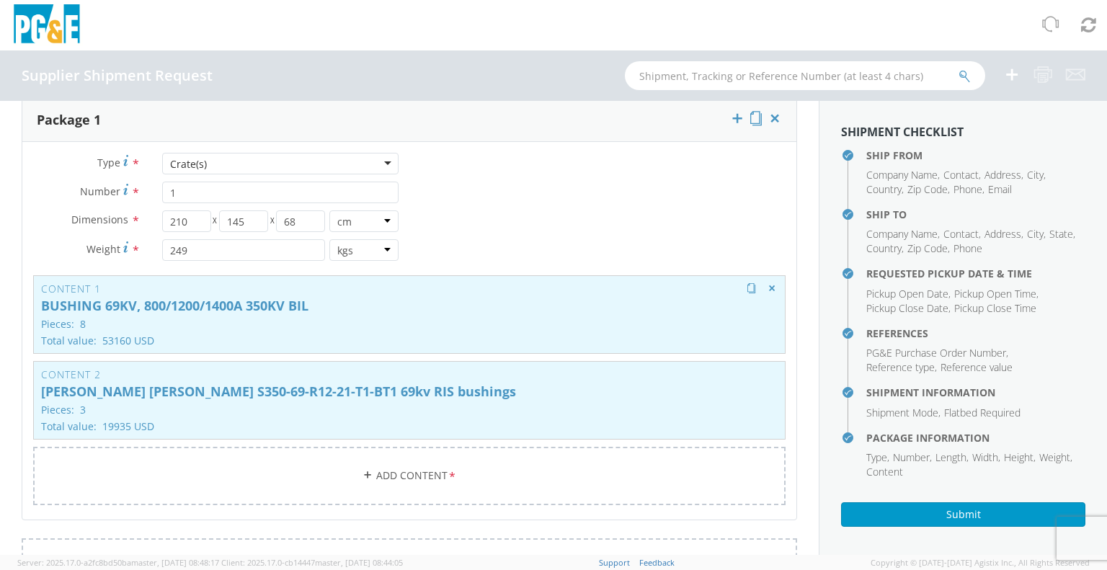
type textarea "BUSHING 69KV, 800/1200/1400A 350KV [PERSON_NAME] type DTOIAS per style S350-69-…"
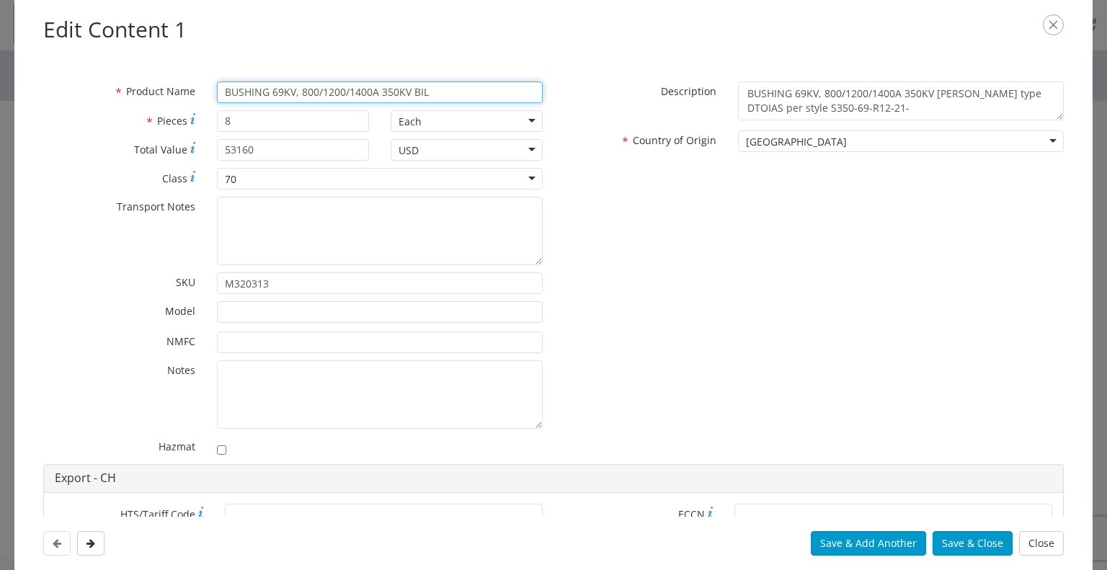
drag, startPoint x: 223, startPoint y: 92, endPoint x: 465, endPoint y: 92, distance: 242.1
click at [465, 92] on input "BUSHING 69KV, 800/1200/1400A 350KV BIL" at bounding box center [380, 92] width 326 height 22
paste input "[PERSON_NAME] [PERSON_NAME] S350-69-R12-21-T1-BT1 69kv RIS bushings"
type input "[PERSON_NAME] [PERSON_NAME] S350-69-R12-21-T1-BT1 69kv RIS bushings"
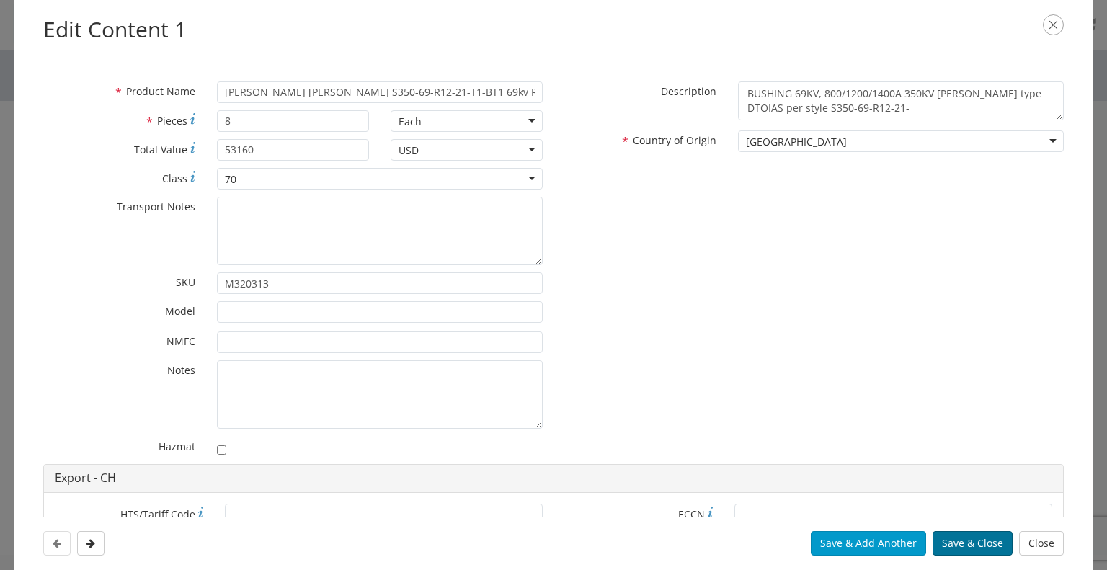
click at [954, 542] on button "Save & Close" at bounding box center [973, 543] width 80 height 25
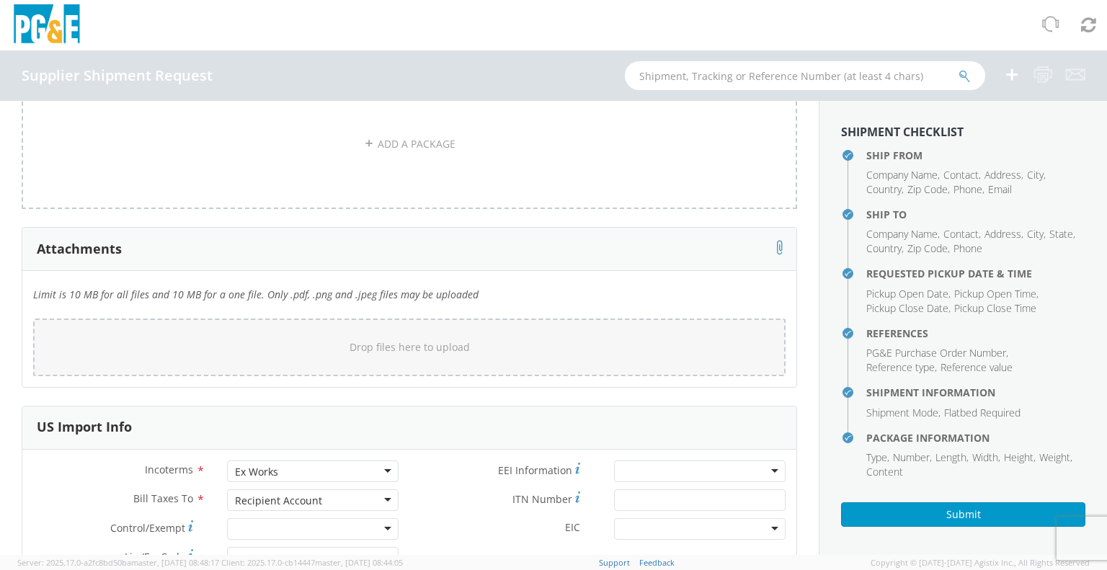
scroll to position [1369, 0]
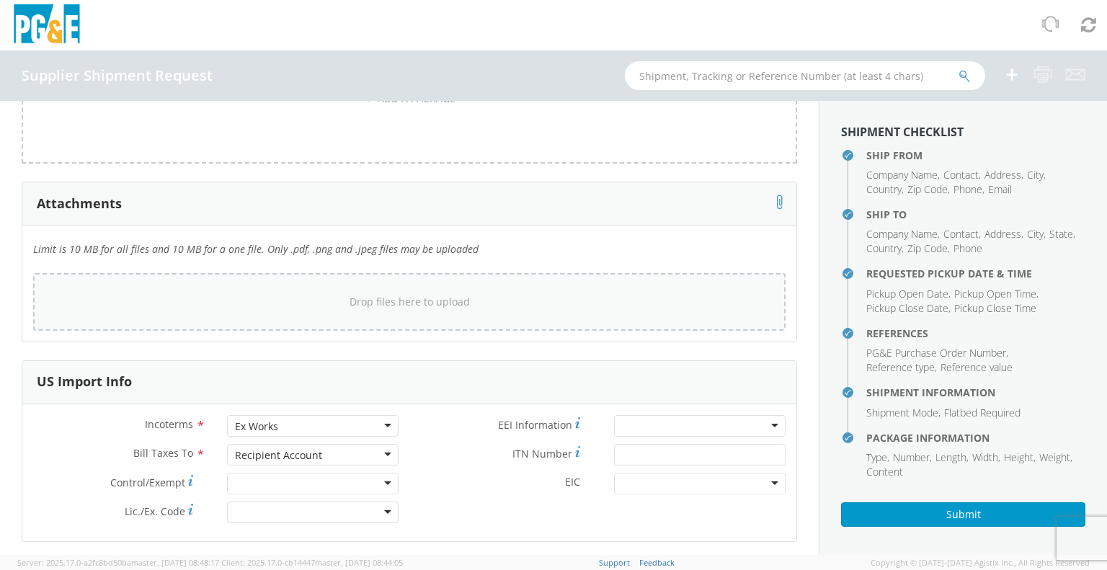
click at [355, 298] on span "Drop files here to upload" at bounding box center [410, 302] width 120 height 14
type input "C:\fakepath\PARC Commercial Invoice I02013 for PGE PO 3501374926 [PERSON_NAME] …"
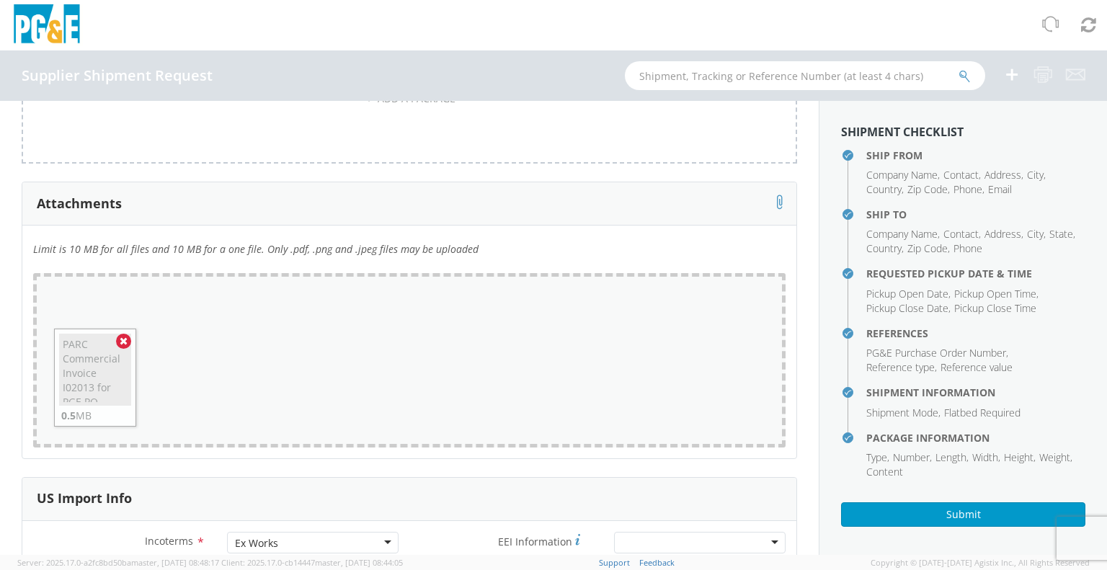
click at [278, 373] on div "Drop files here to upload PARC Commercial Invoice I02013 for PGE PO 3501374926 …" at bounding box center [409, 360] width 752 height 174
type input "C:\fakepath\PARC Packing Slip I02013 for PGE PO 3501374926 [PERSON_NAME] [PERSO…"
click at [309, 388] on div "Drop files here to upload PARC Commercial Invoice I02013 for PGE PO 3501374926 …" at bounding box center [409, 360] width 752 height 174
type input "C:\fakepath\[PERSON_NAME] [PERSON_NAME] Packing Slip I02013 EA2024 754 ITEM 10 …"
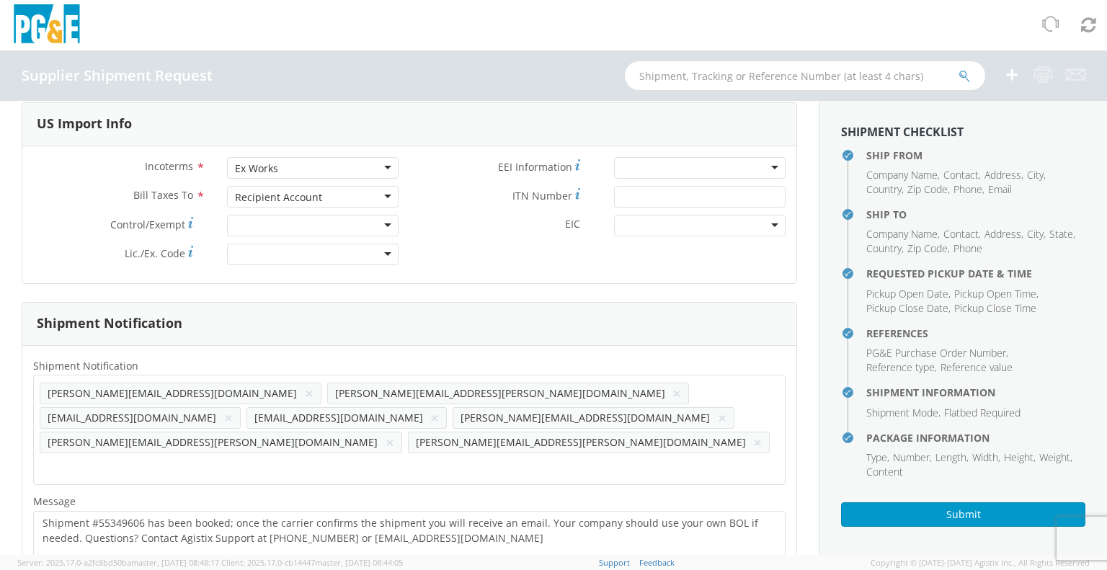
scroll to position [1751, 0]
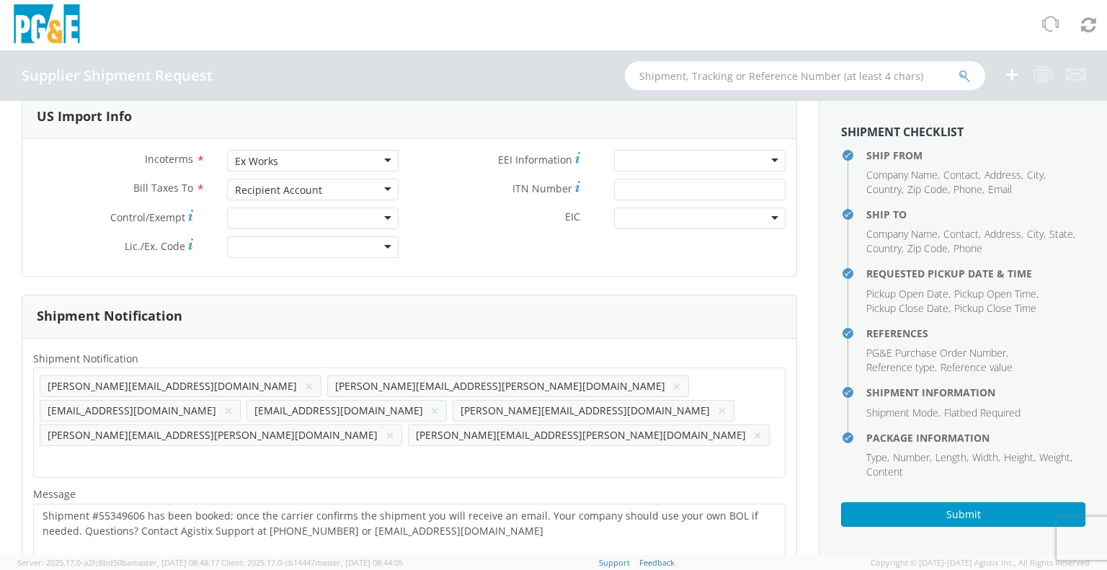
click at [439, 402] on button "×" at bounding box center [434, 410] width 9 height 17
click at [55, 449] on input "text" at bounding box center [47, 459] width 15 height 21
type input "[EMAIL_ADDRESS][DOMAIN_NAME]"
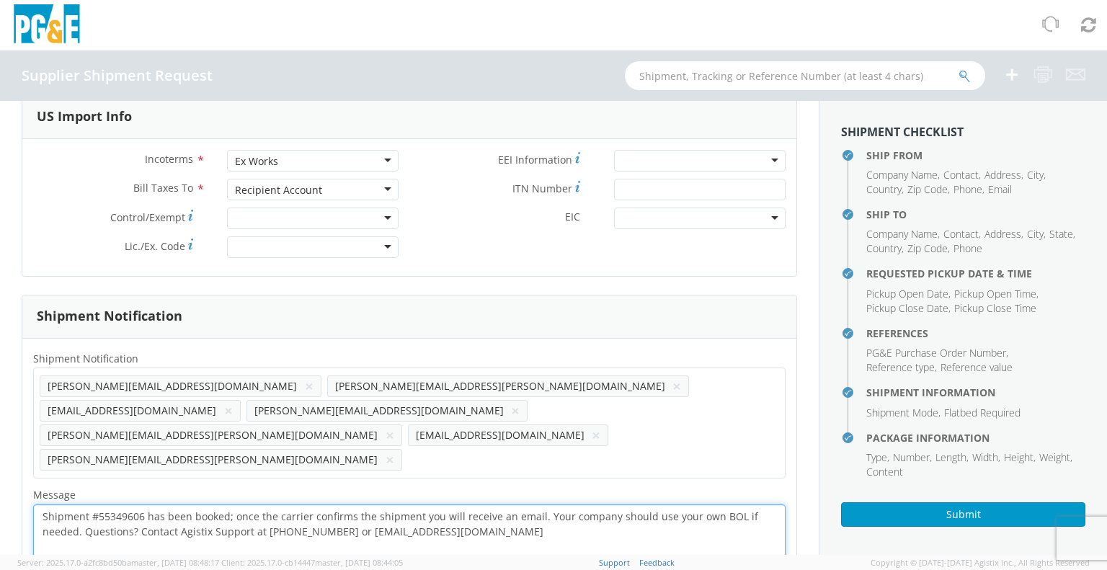
drag, startPoint x: 43, startPoint y: 463, endPoint x: 464, endPoint y: 478, distance: 421.8
click at [464, 504] on textarea "Shipment #55349606 has been booked; once the carrier confirms the shipment you …" at bounding box center [409, 538] width 752 height 68
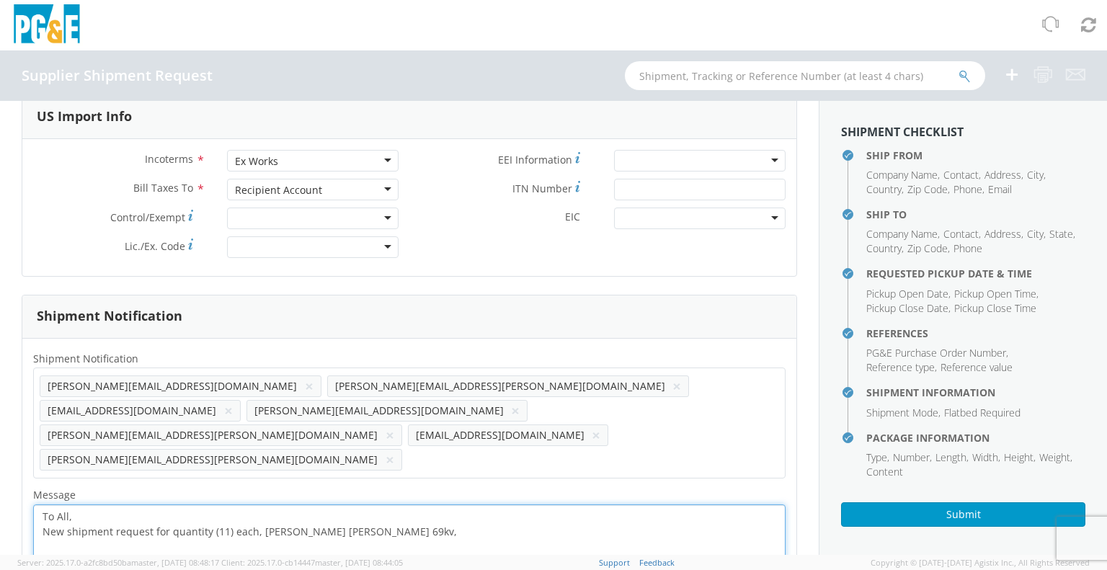
paste textarea "[PERSON_NAME] [PERSON_NAME] S350-69-R12-21-T1-BT1 69kv RIS bushings"
click at [415, 504] on textarea "To All, New shipment request for quantity (11) each, [PERSON_NAME] [PERSON_NAME…" at bounding box center [409, 538] width 752 height 68
click at [583, 504] on textarea "To All, New shipment request for quantity (11) each, [PERSON_NAME] [PERSON_NAME…" at bounding box center [409, 538] width 752 height 68
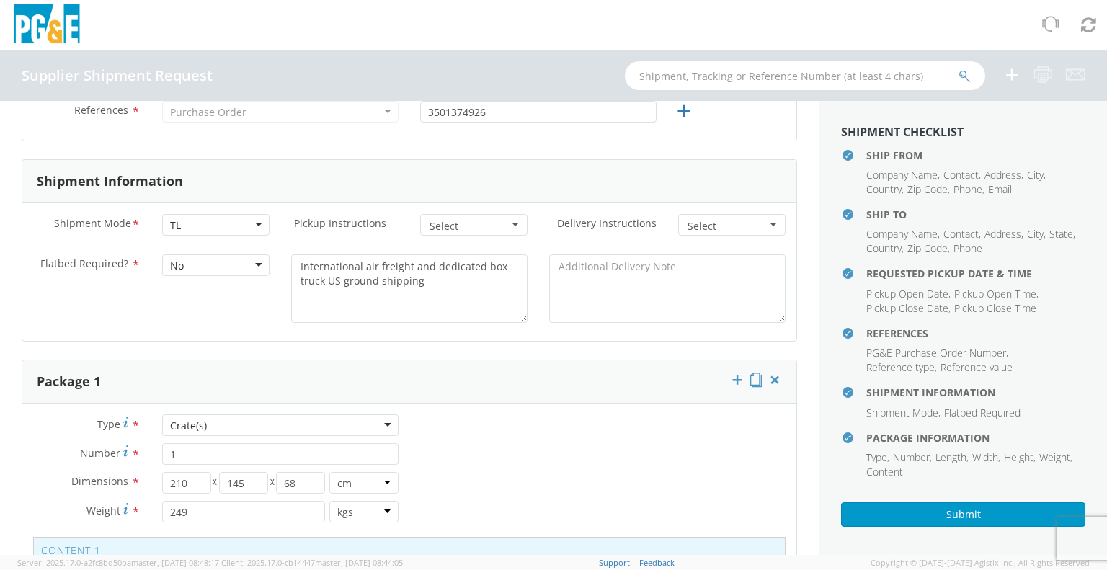
scroll to position [742, 0]
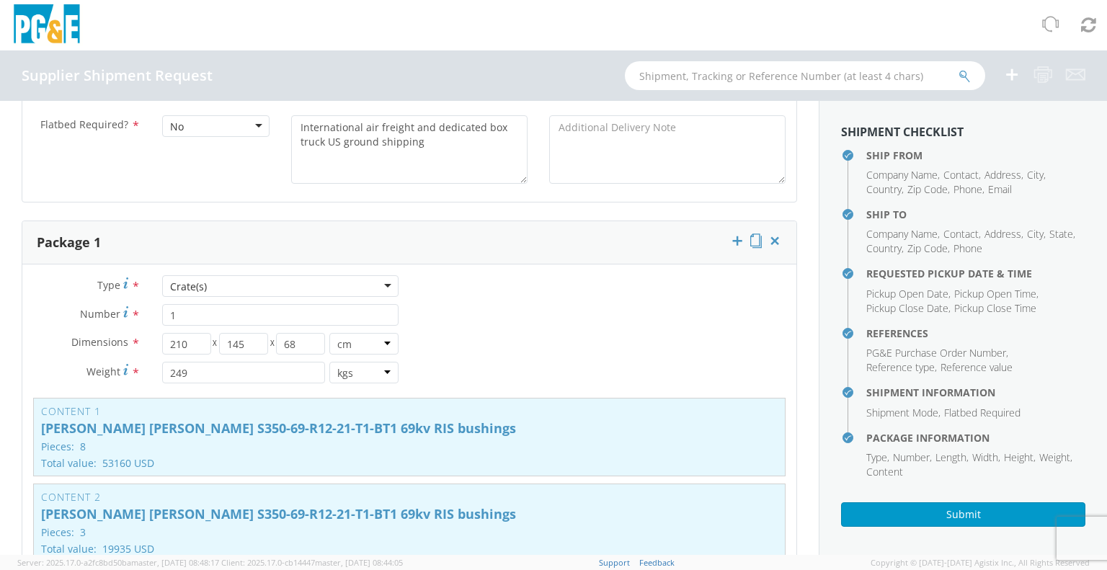
type textarea "To All, New shipment request for quantity (11) each, [PERSON_NAME] [PERSON_NAME…"
click at [181, 305] on input "1" at bounding box center [280, 315] width 236 height 22
type input "2"
click at [231, 528] on p "Pieces: 3" at bounding box center [409, 532] width 736 height 11
type input "3"
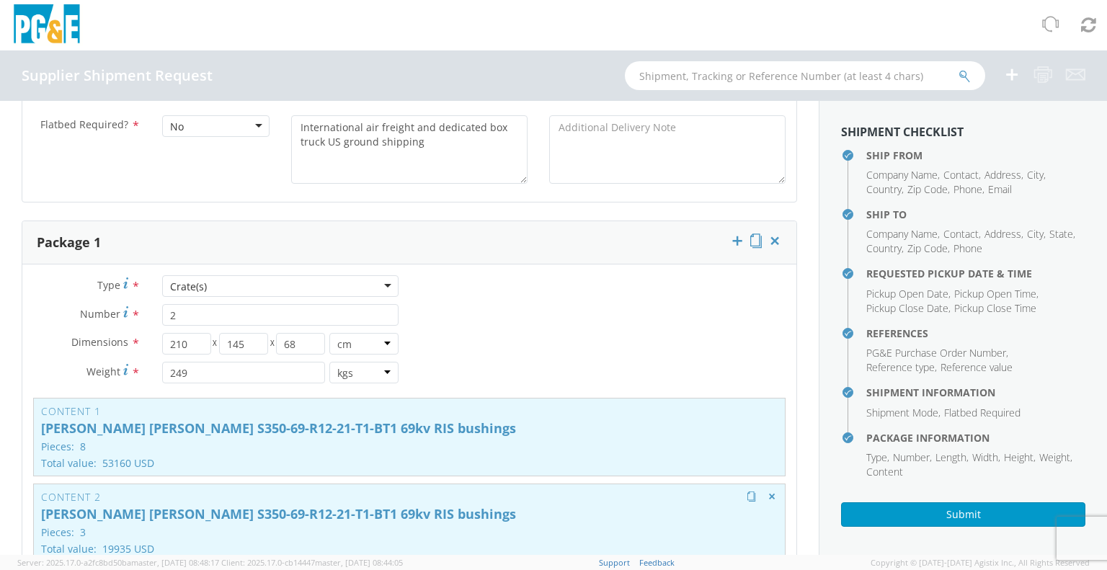
type input "19935"
type textarea "International air freight and dedicated box van US ground truck shipping"
type input "M32013"
type textarea "[PERSON_NAME] [PERSON_NAME] S350-69-R12-21-T1-BT1 69kv RIS bushings"
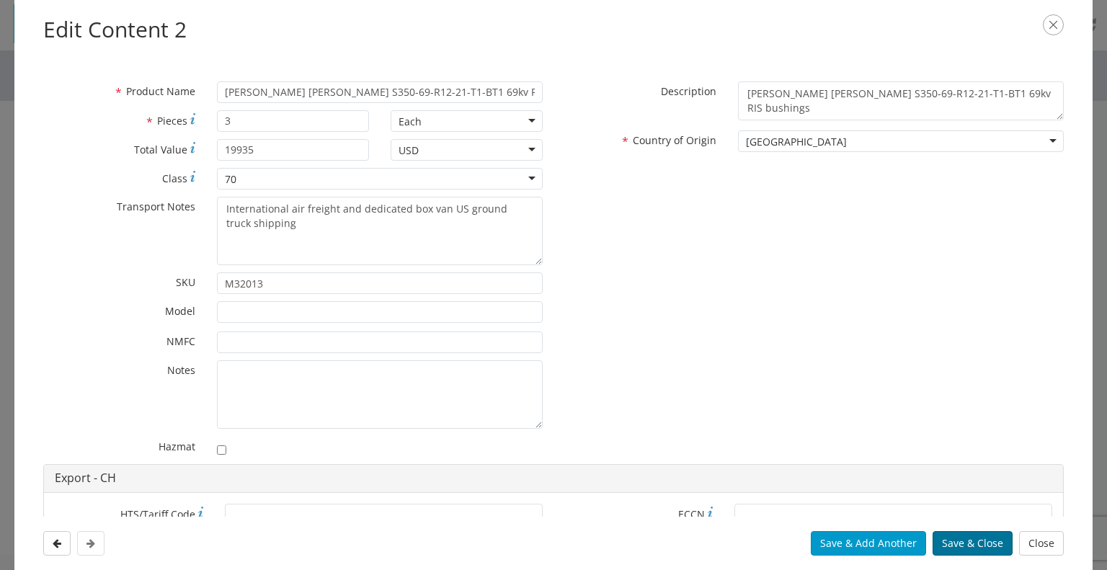
click at [960, 541] on button "Save & Close" at bounding box center [973, 543] width 80 height 25
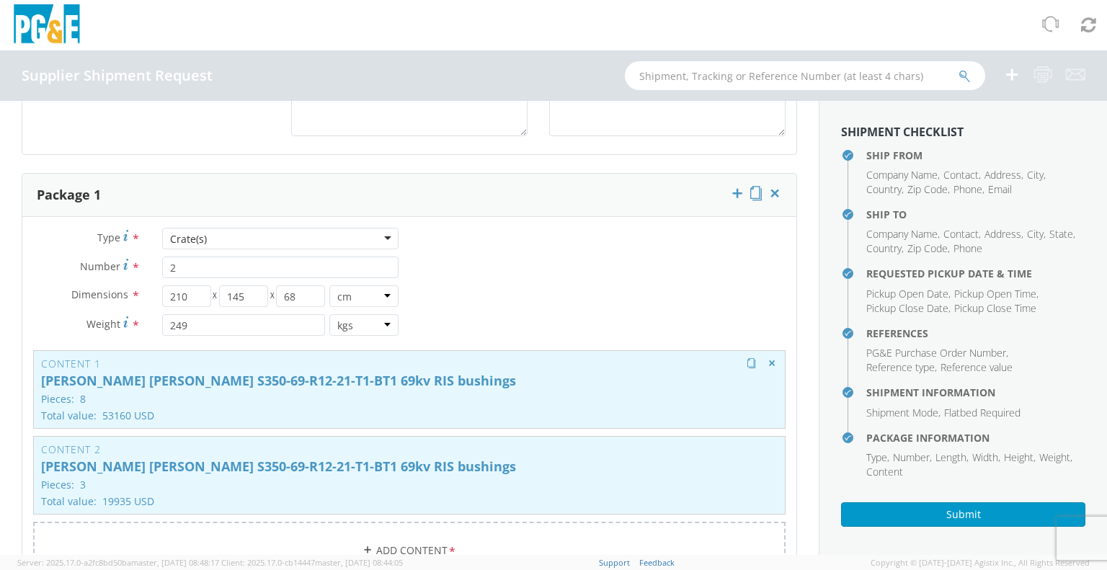
scroll to position [814, 0]
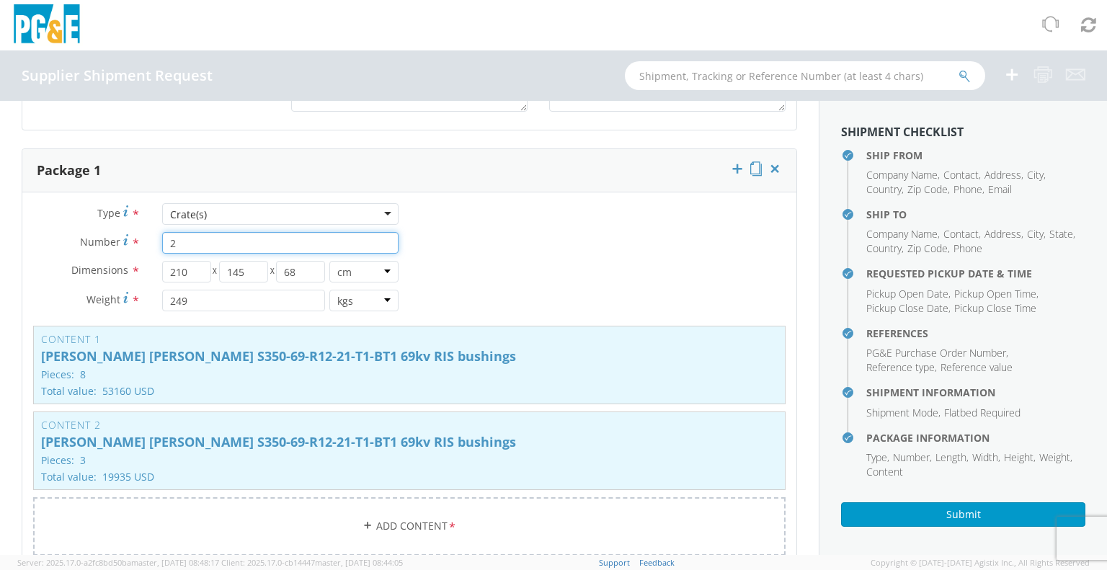
click at [179, 247] on input "2" at bounding box center [280, 243] width 236 height 22
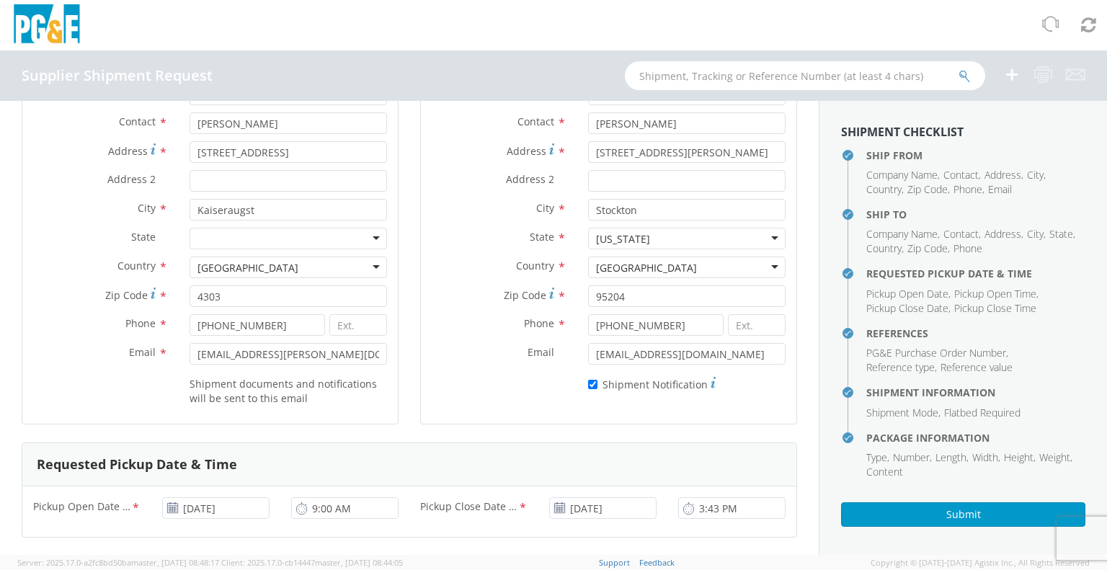
scroll to position [0, 0]
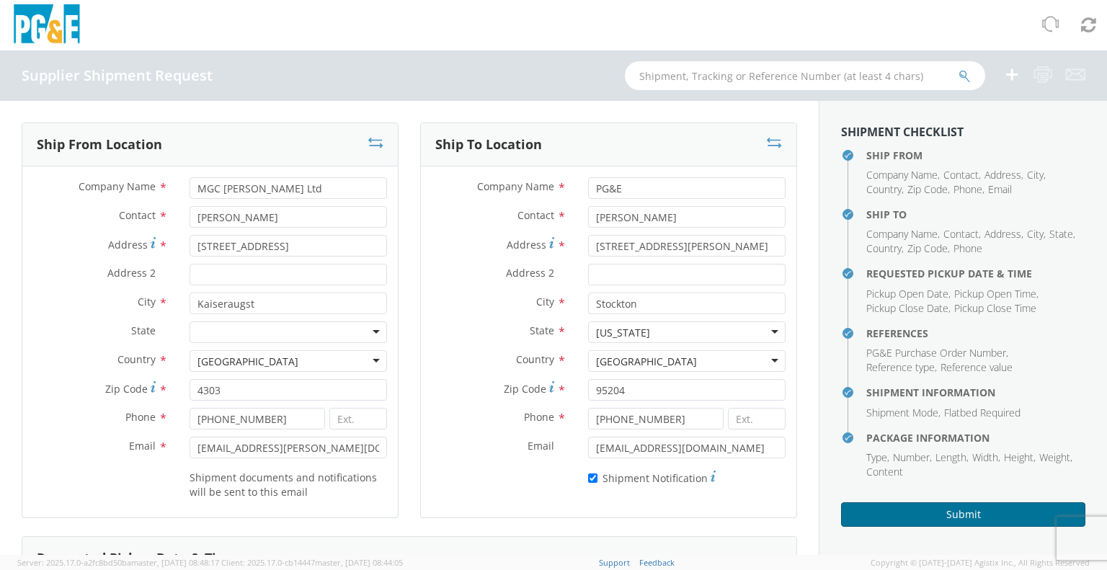
type input "3"
click at [931, 517] on button "Submit" at bounding box center [963, 514] width 244 height 25
